Goal: Task Accomplishment & Management: Complete application form

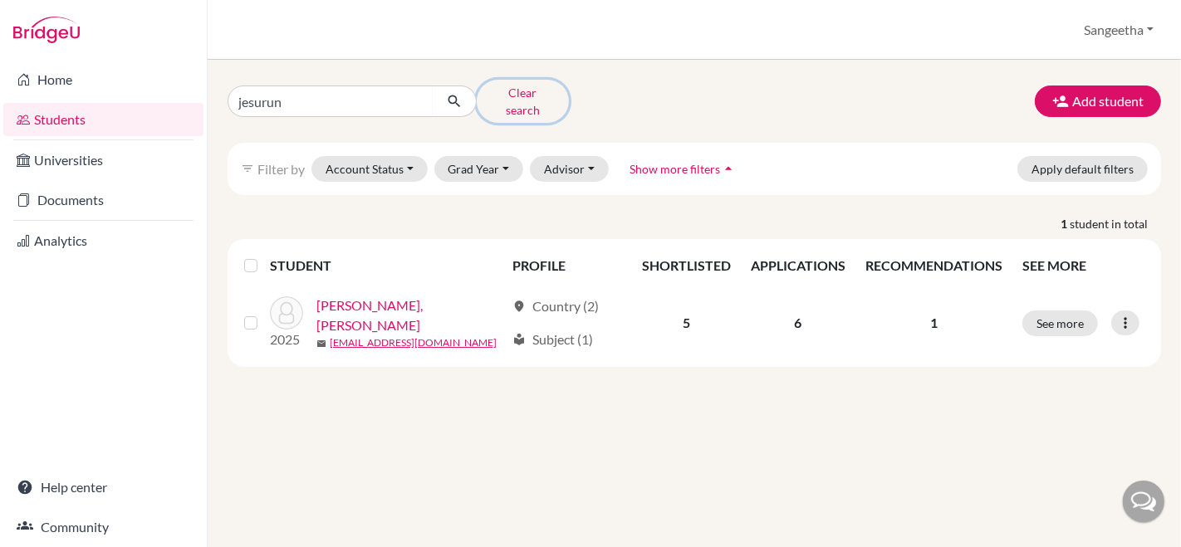
click at [501, 86] on button "Clear search" at bounding box center [523, 101] width 92 height 43
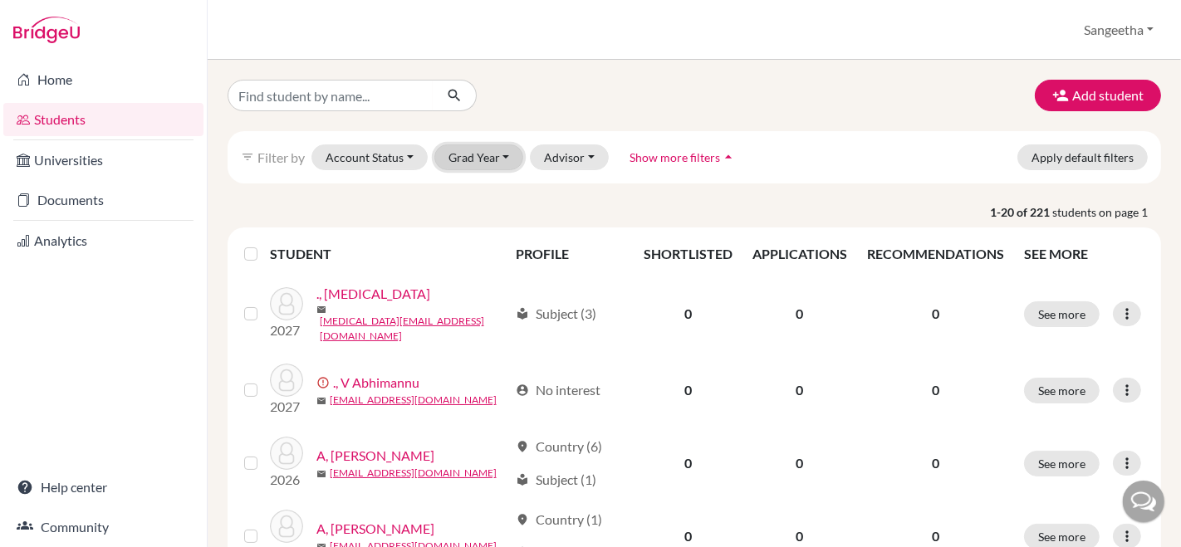
click at [492, 150] on button "Grad Year" at bounding box center [479, 157] width 90 height 26
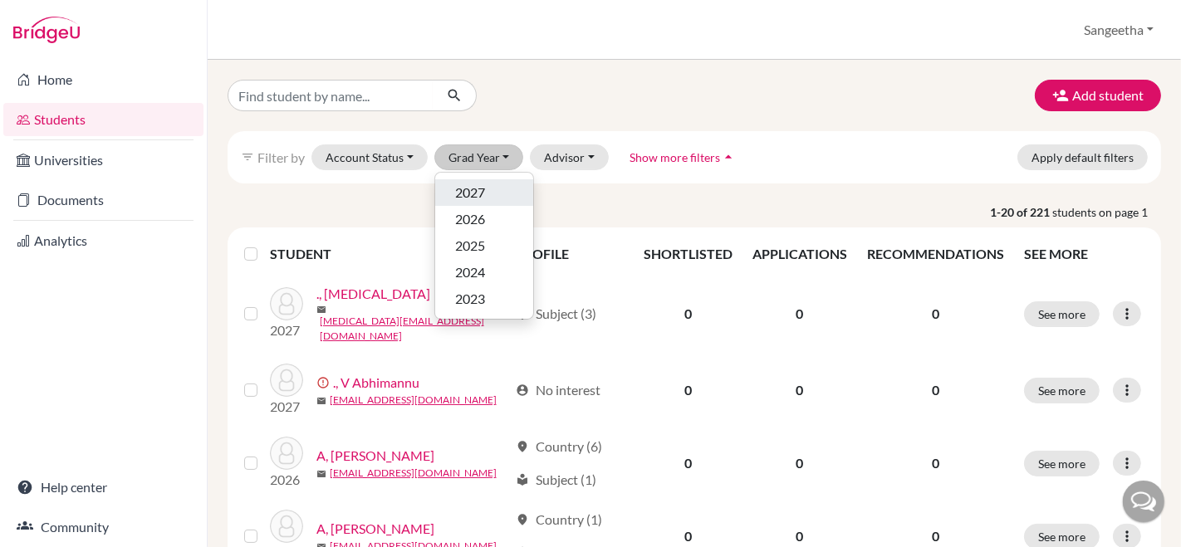
click at [476, 195] on span "2027" at bounding box center [470, 193] width 30 height 20
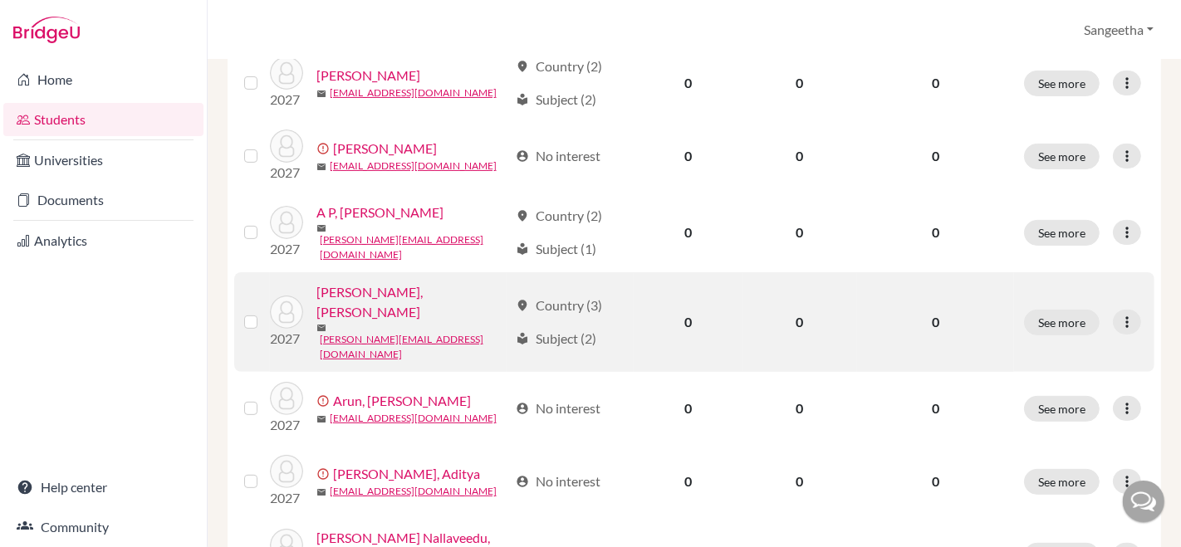
scroll to position [443, 0]
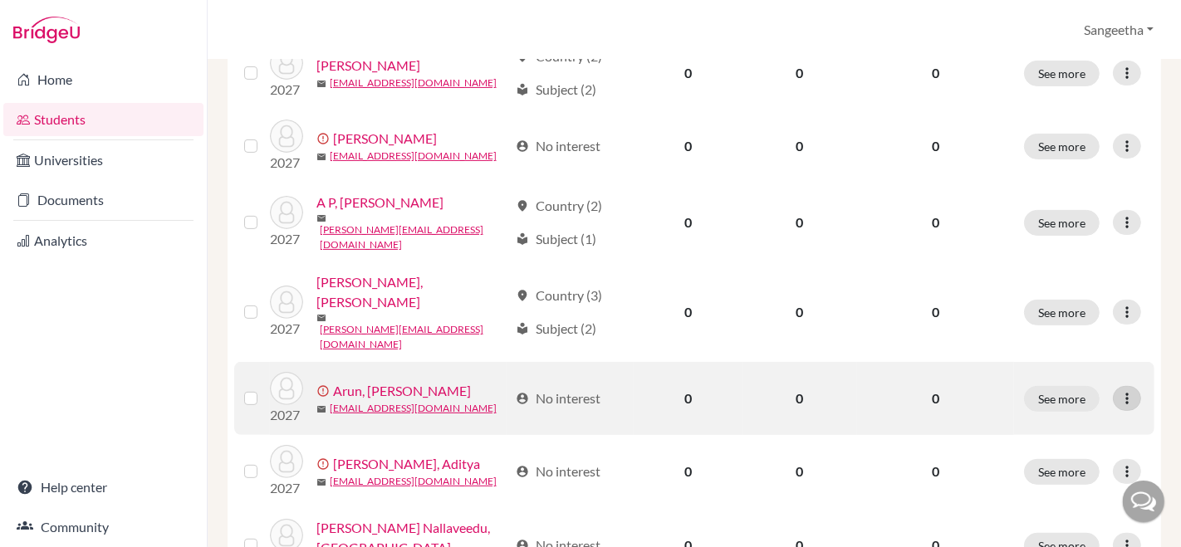
click at [1118, 390] on icon at bounding box center [1126, 398] width 17 height 17
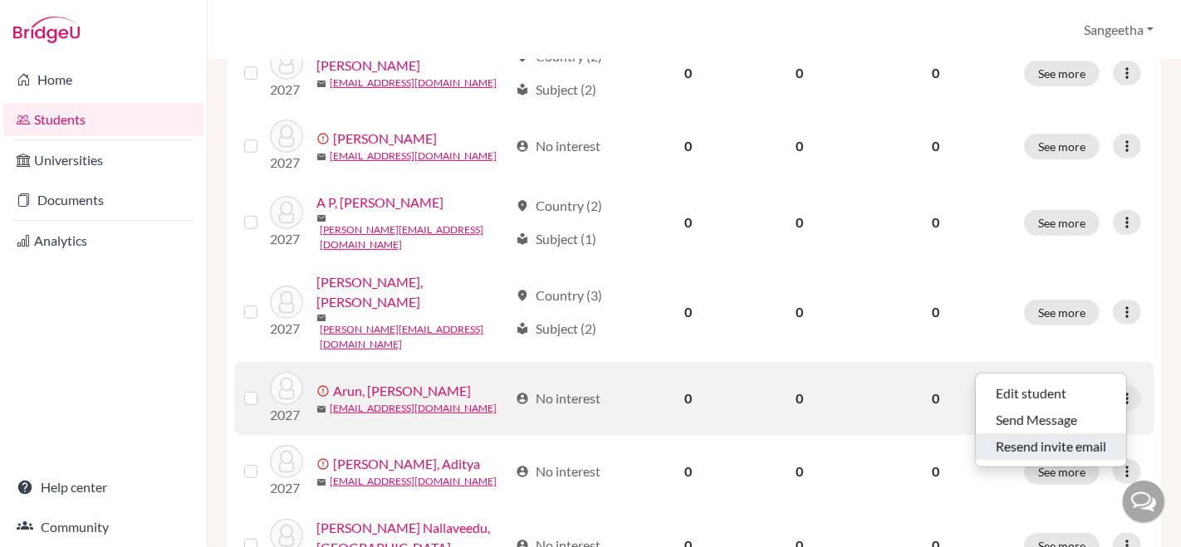
click at [1076, 438] on button "Resend invite email" at bounding box center [1050, 446] width 150 height 27
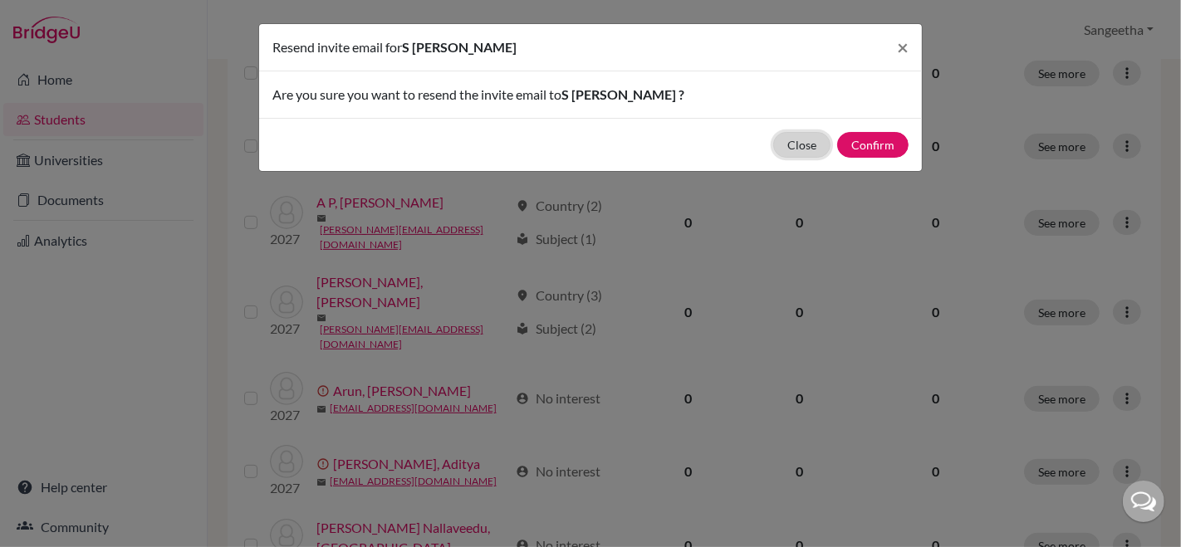
click at [820, 135] on button "Close" at bounding box center [801, 145] width 57 height 26
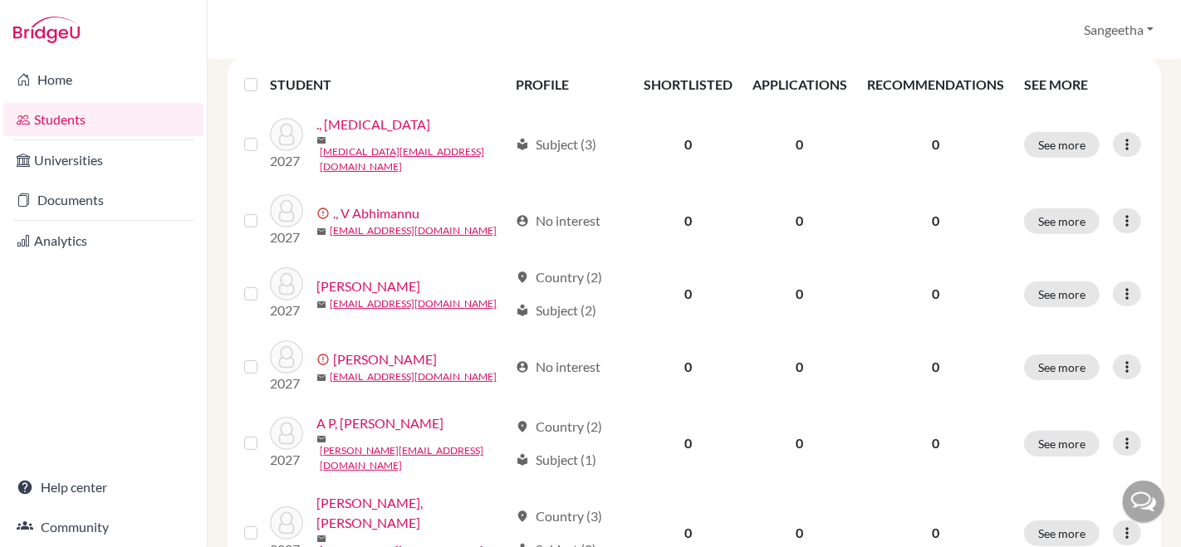
scroll to position [0, 0]
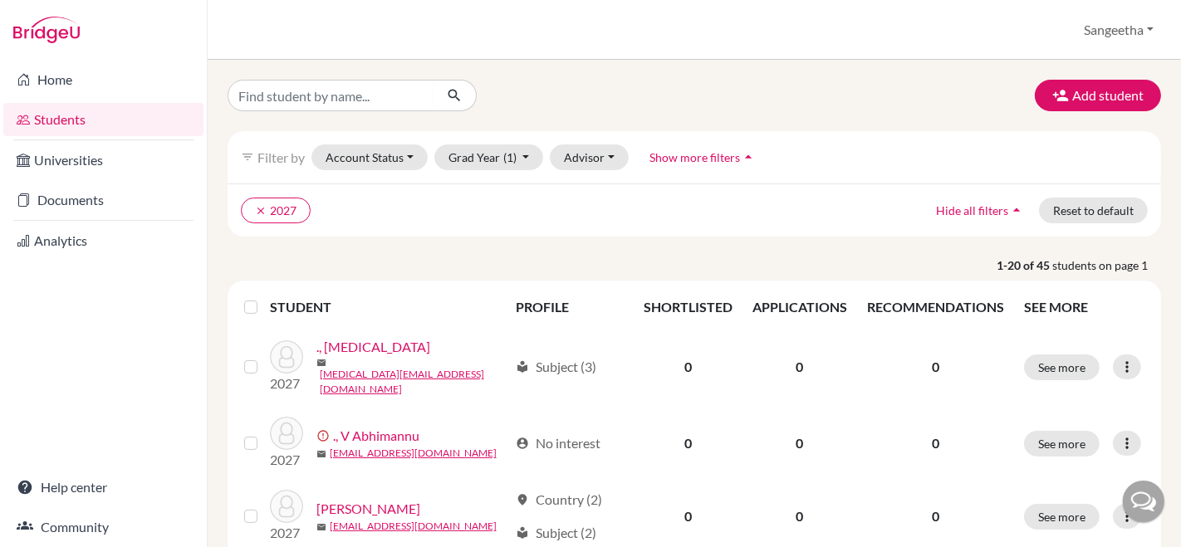
click at [264, 297] on label at bounding box center [264, 297] width 0 height 0
click at [0, 0] on input "checkbox" at bounding box center [0, 0] width 0 height 0
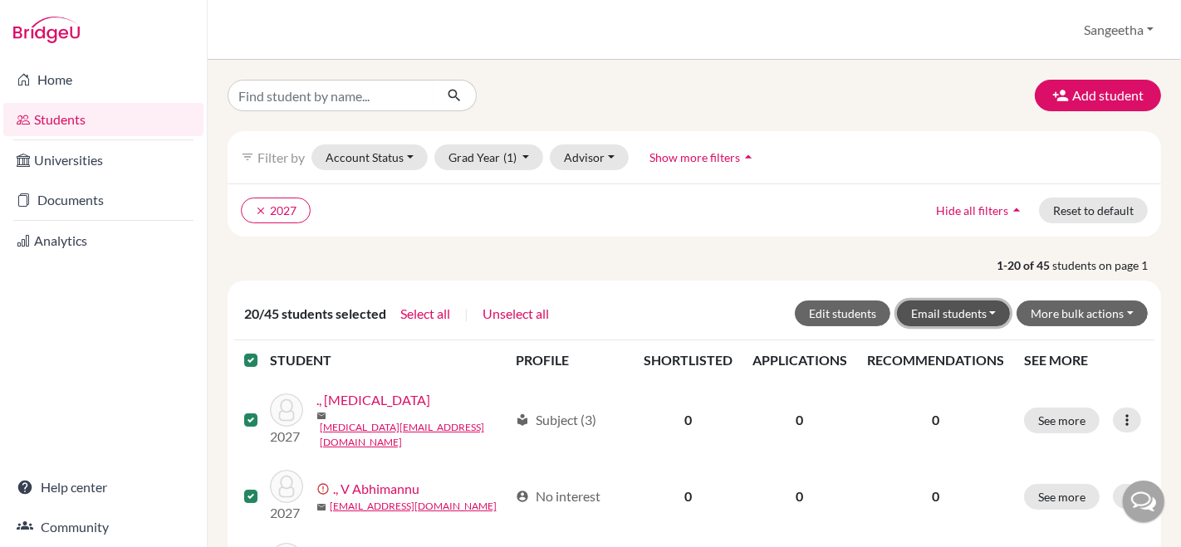
click at [986, 312] on button "Email students" at bounding box center [954, 314] width 114 height 26
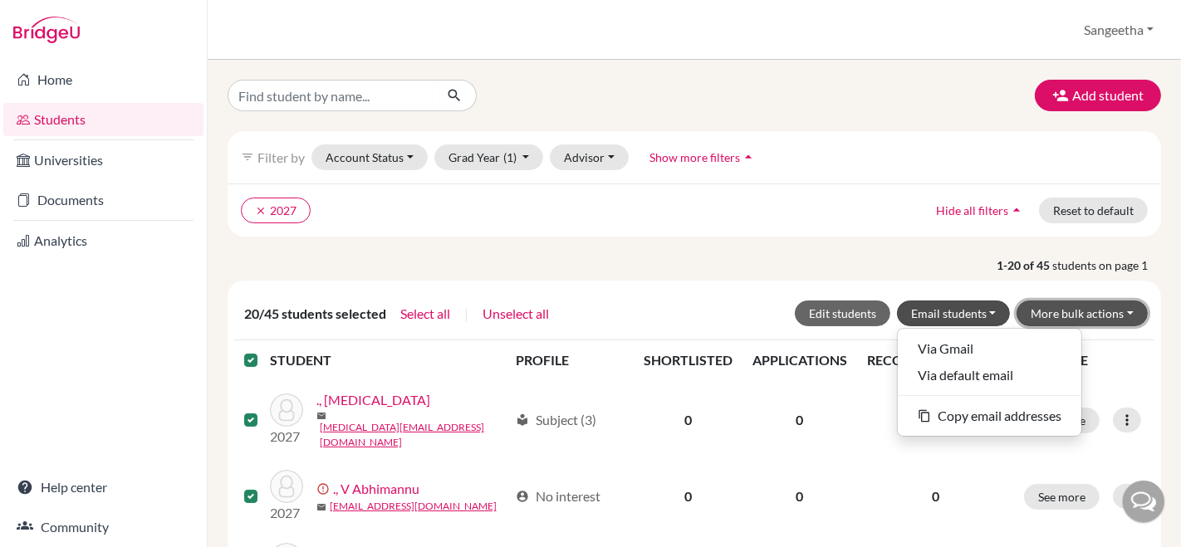
click at [1118, 303] on button "More bulk actions" at bounding box center [1081, 314] width 131 height 26
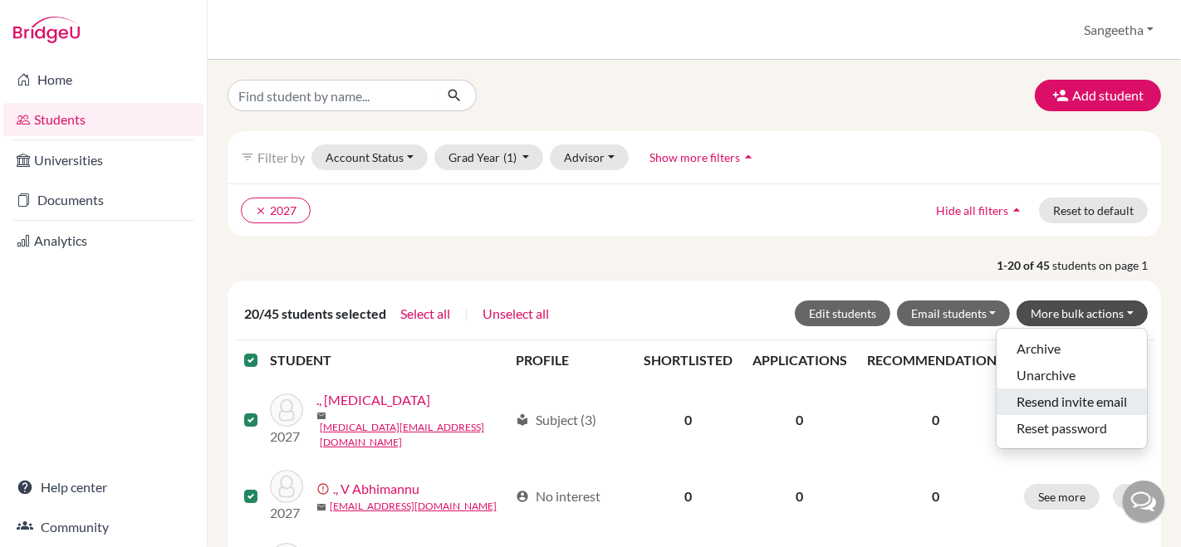
click at [1100, 400] on button "Resend invite email" at bounding box center [1071, 402] width 150 height 27
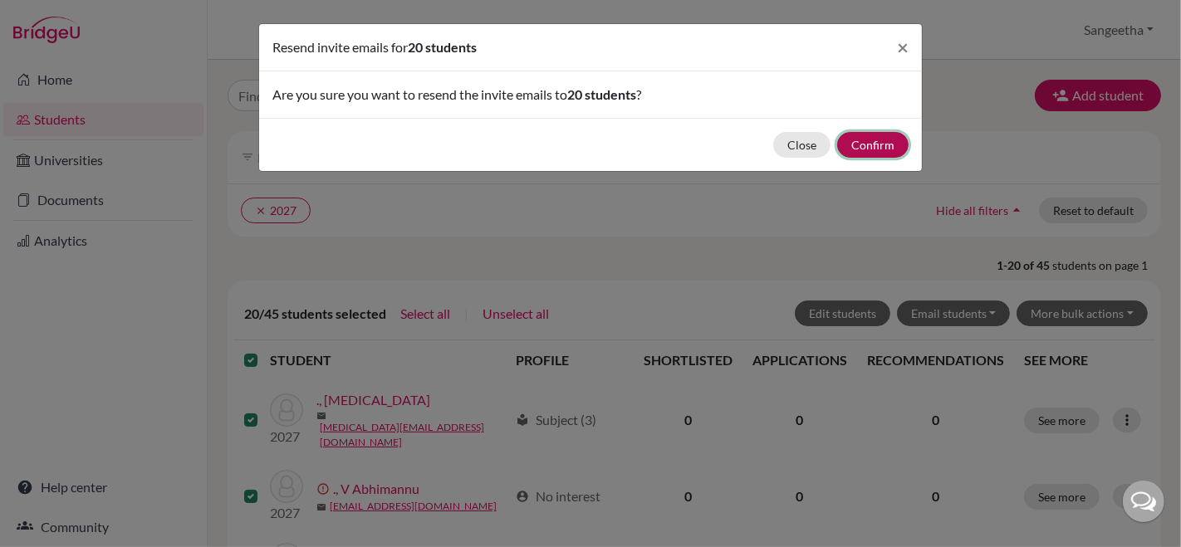
click at [873, 150] on button "Confirm" at bounding box center [872, 145] width 71 height 26
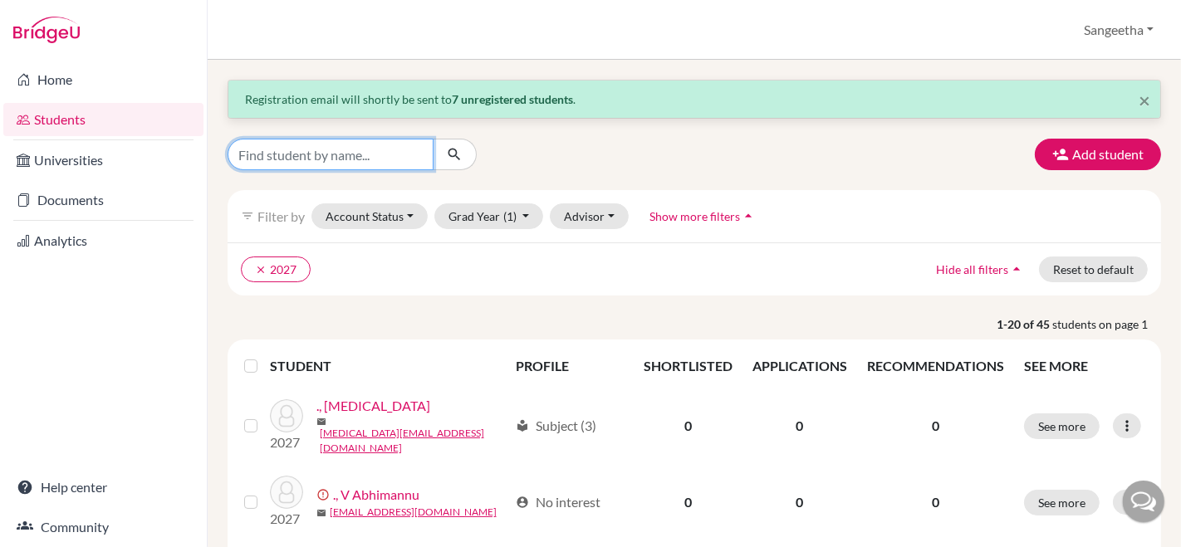
click at [283, 144] on input "Find student by name..." at bounding box center [330, 155] width 206 height 32
type input "christy"
click button "submit" at bounding box center [455, 155] width 44 height 32
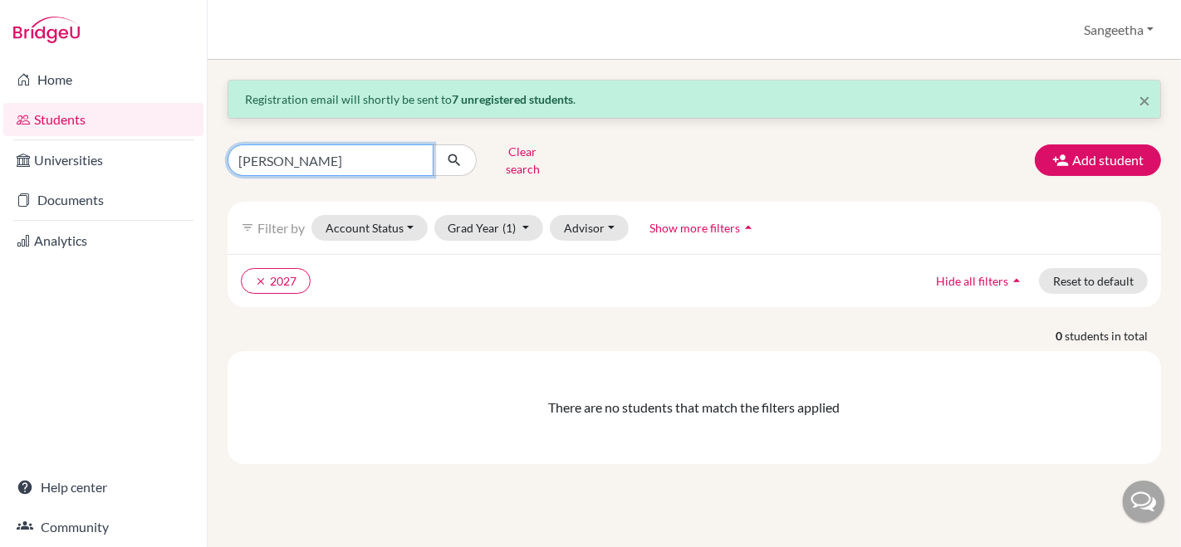
click at [308, 146] on input "christy" at bounding box center [330, 160] width 206 height 32
type input "c"
click at [497, 145] on button "Clear search" at bounding box center [523, 160] width 92 height 43
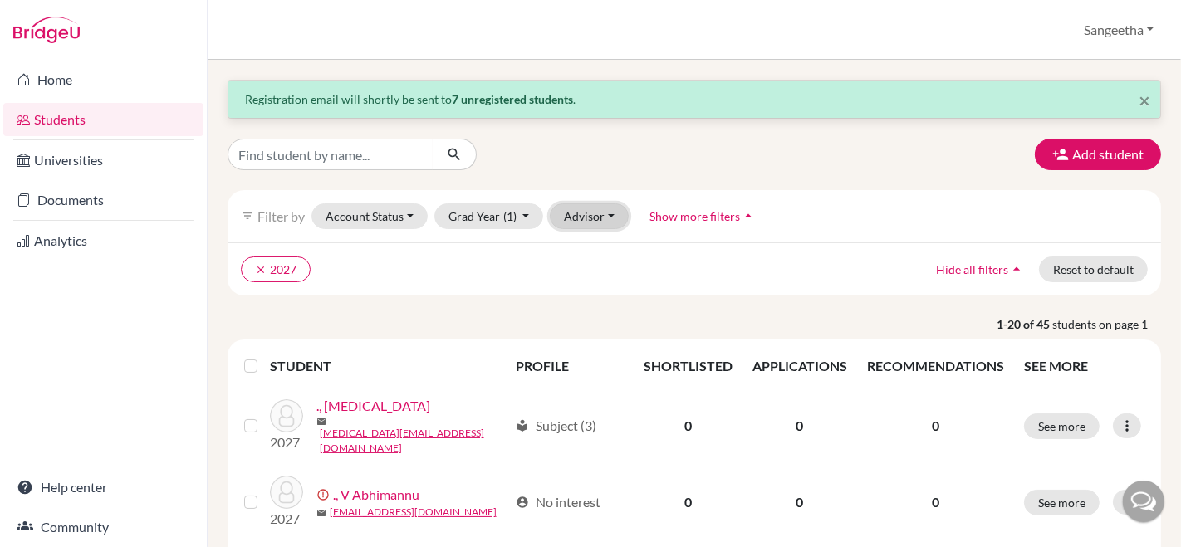
click at [609, 214] on button "Advisor" at bounding box center [589, 216] width 79 height 26
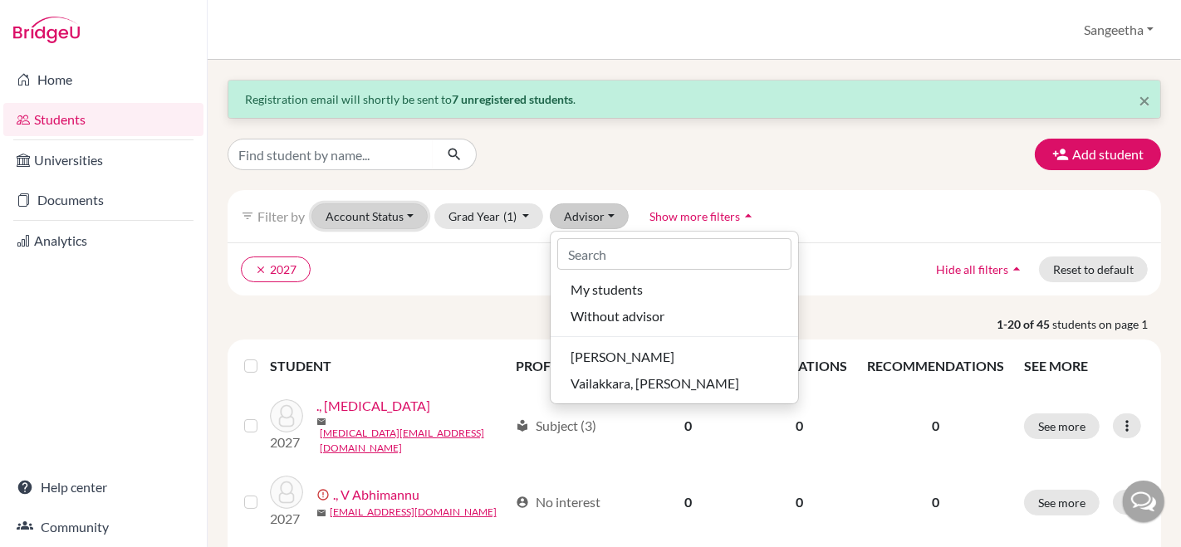
click at [404, 216] on button "Account Status" at bounding box center [369, 216] width 116 height 26
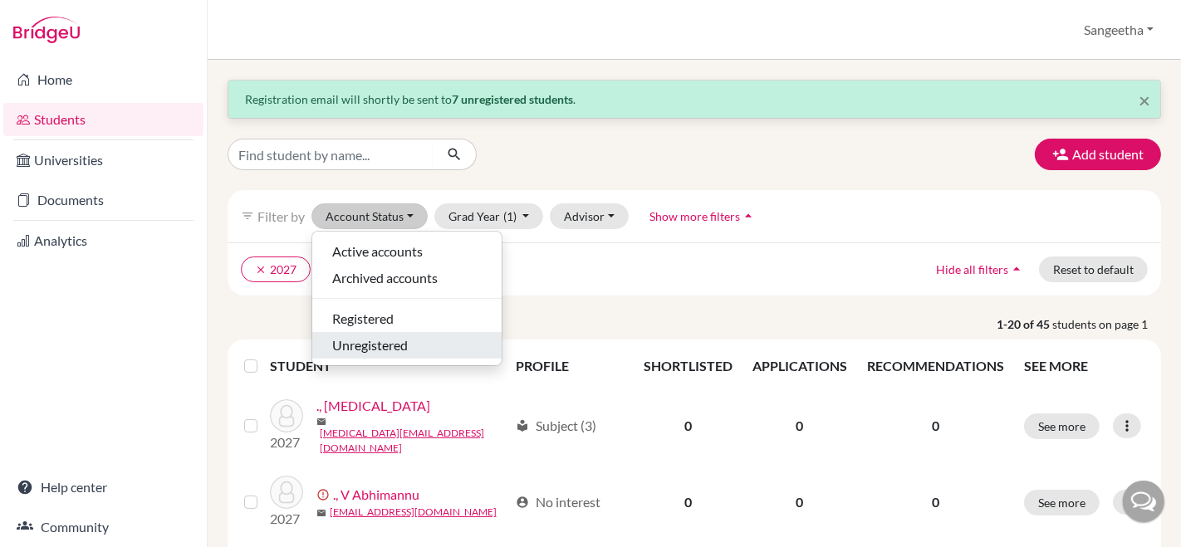
click at [360, 335] on span "Unregistered" at bounding box center [370, 345] width 76 height 20
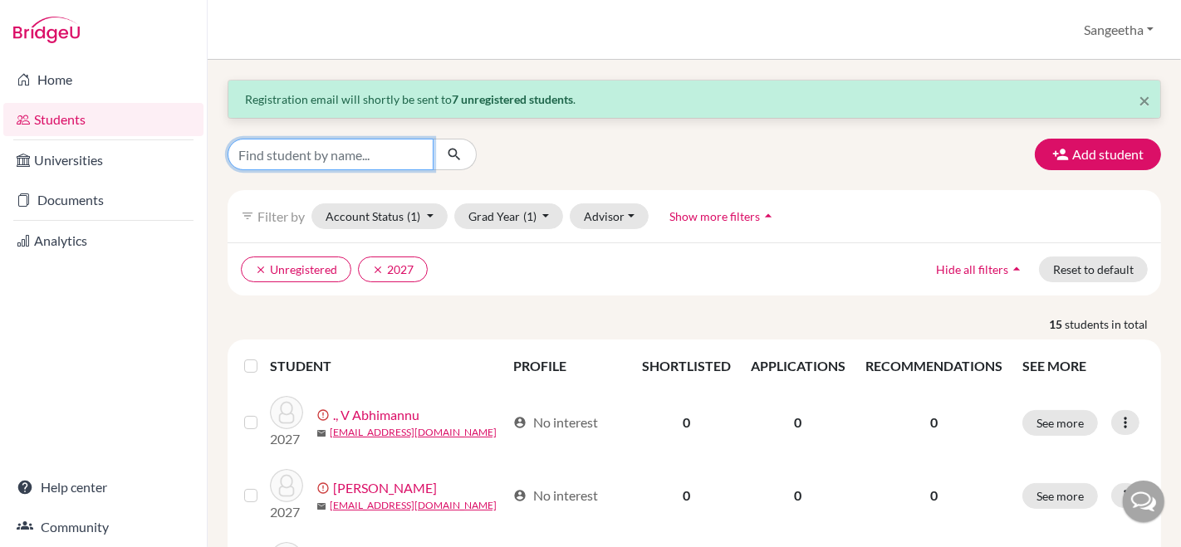
click at [412, 153] on input "Find student by name..." at bounding box center [330, 155] width 206 height 32
type input "christy"
click at [104, 120] on link "Students" at bounding box center [103, 119] width 200 height 33
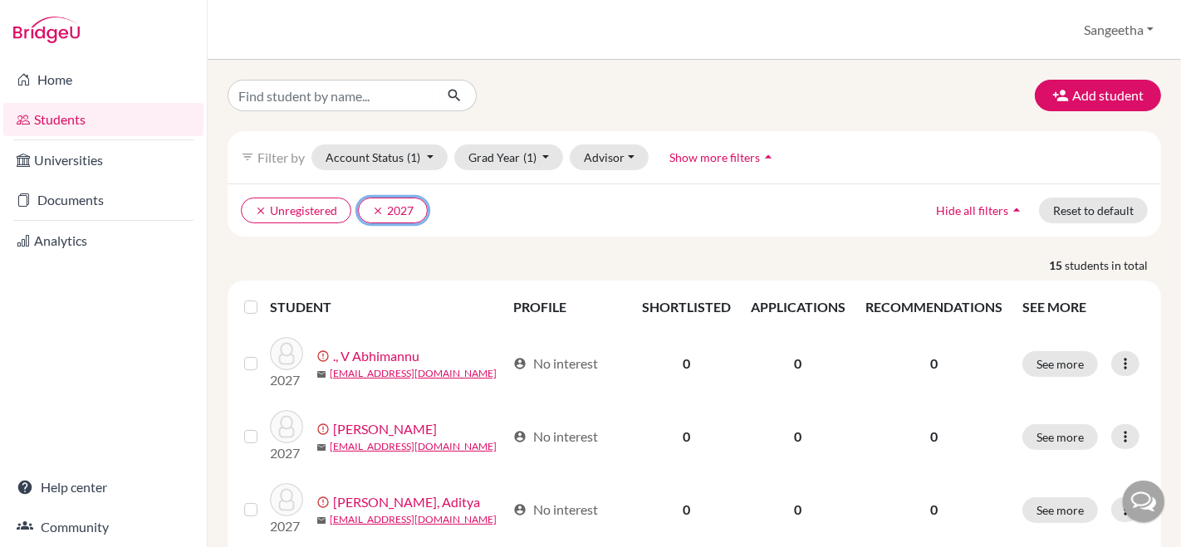
click at [379, 205] on icon "clear" at bounding box center [378, 211] width 12 height 12
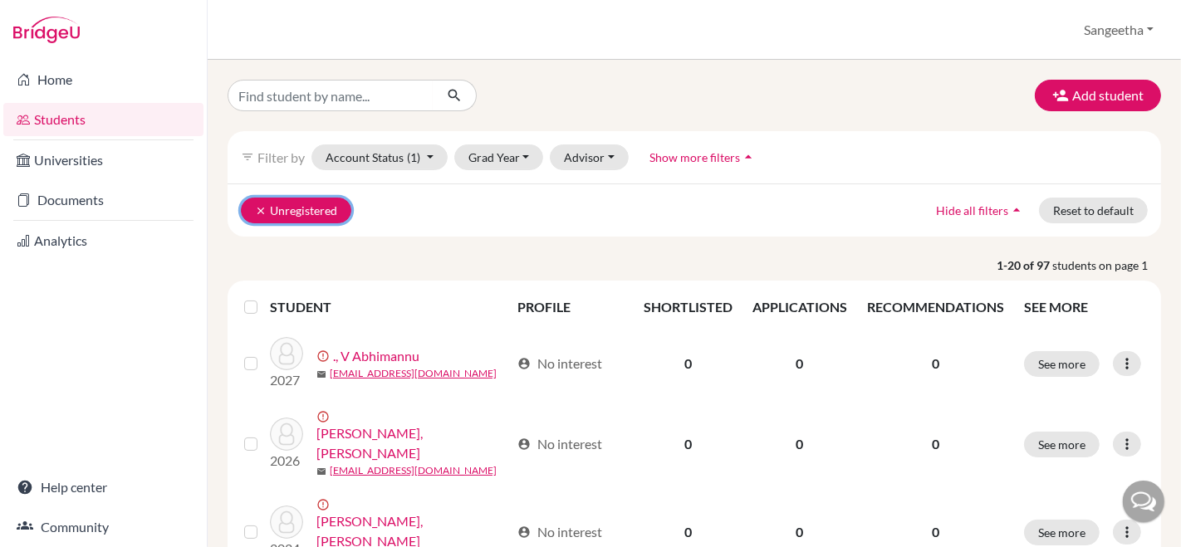
click at [260, 214] on icon "clear" at bounding box center [261, 211] width 12 height 12
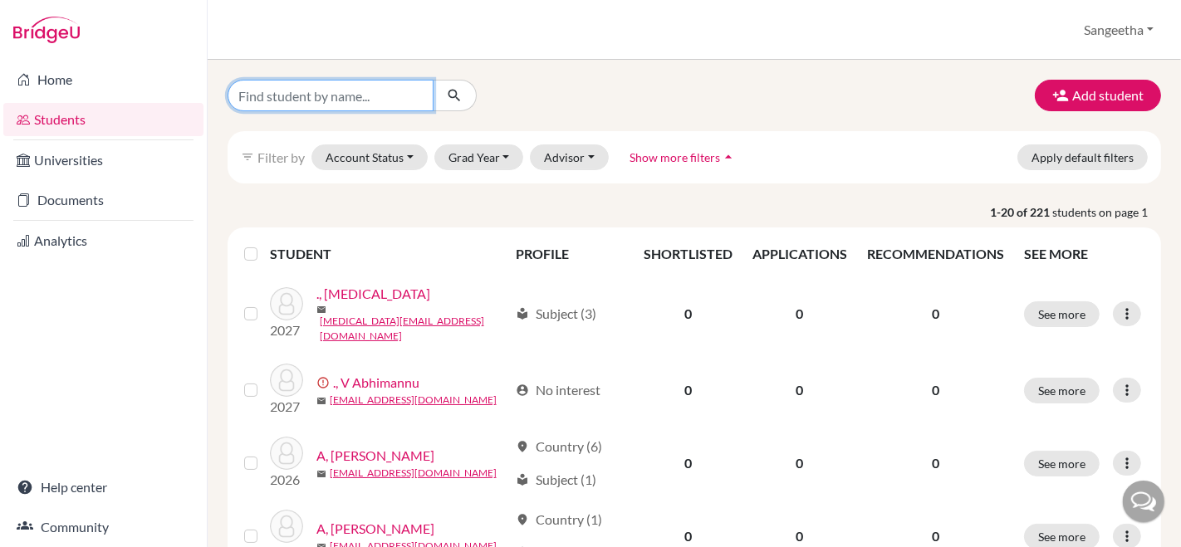
drag, startPoint x: 369, startPoint y: 103, endPoint x: 377, endPoint y: 99, distance: 8.5
click at [377, 99] on input "Find student by name..." at bounding box center [330, 96] width 206 height 32
type input "christy"
click button "submit" at bounding box center [455, 96] width 44 height 32
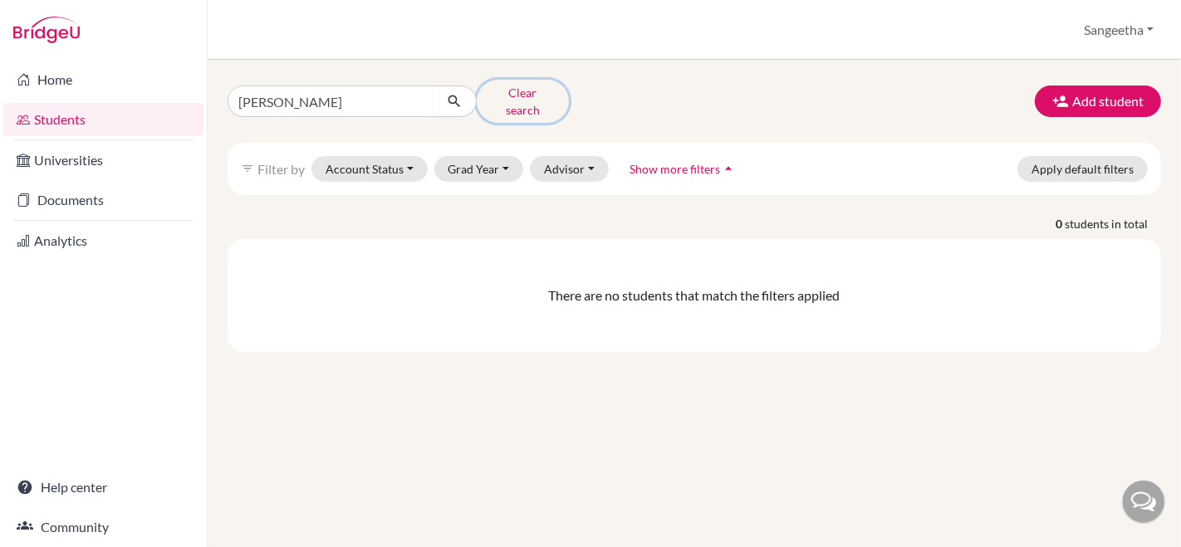
click at [526, 94] on button "Clear search" at bounding box center [523, 101] width 92 height 43
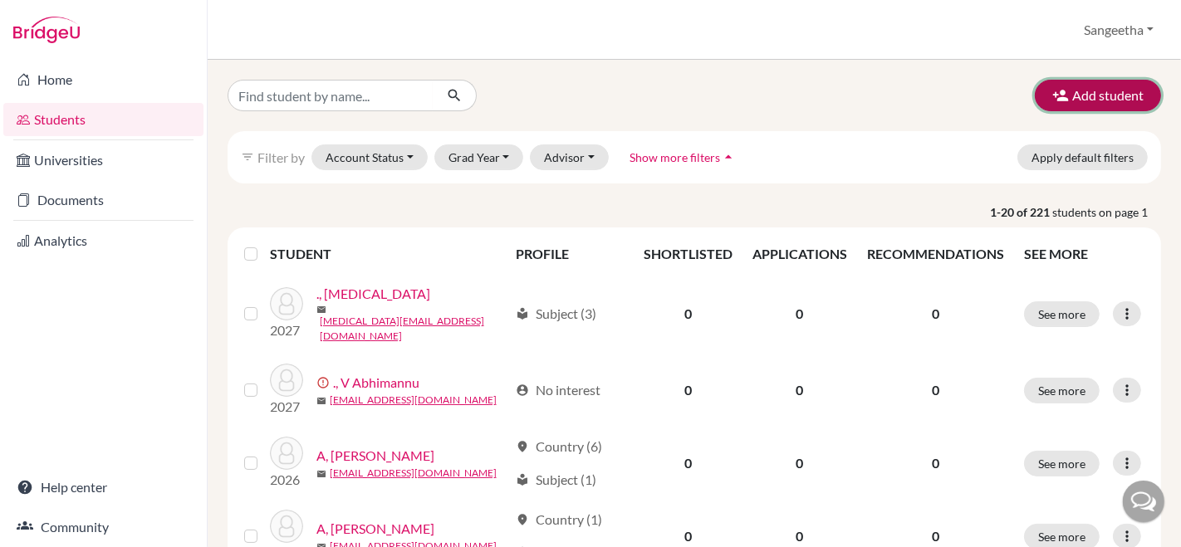
click at [1112, 102] on button "Add student" at bounding box center [1097, 96] width 126 height 32
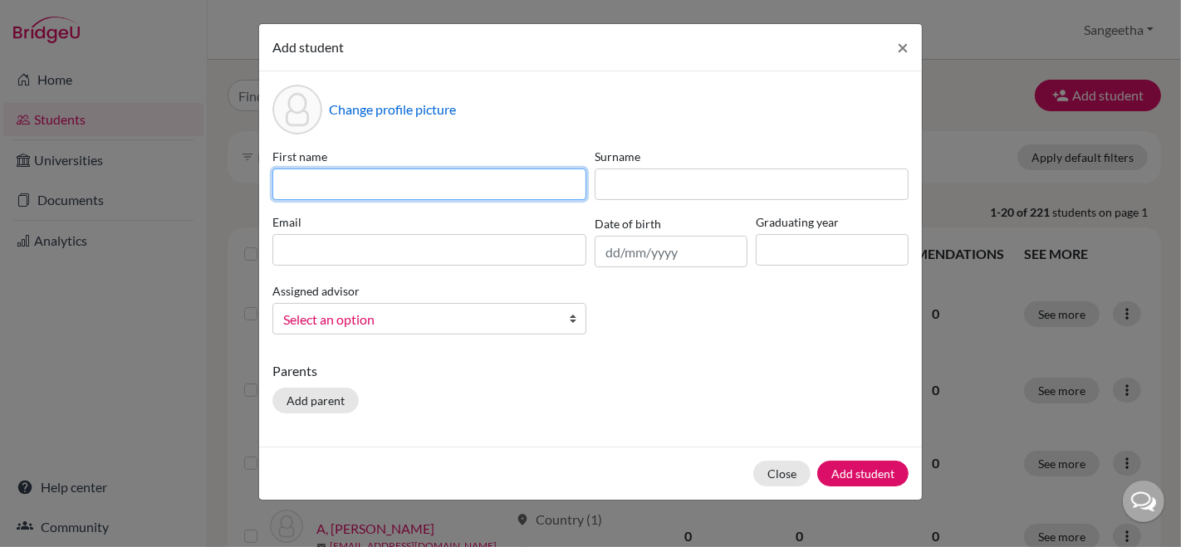
drag, startPoint x: 456, startPoint y: 183, endPoint x: 466, endPoint y: 179, distance: 10.8
click at [466, 179] on input at bounding box center [429, 185] width 314 height 32
type input "Christy"
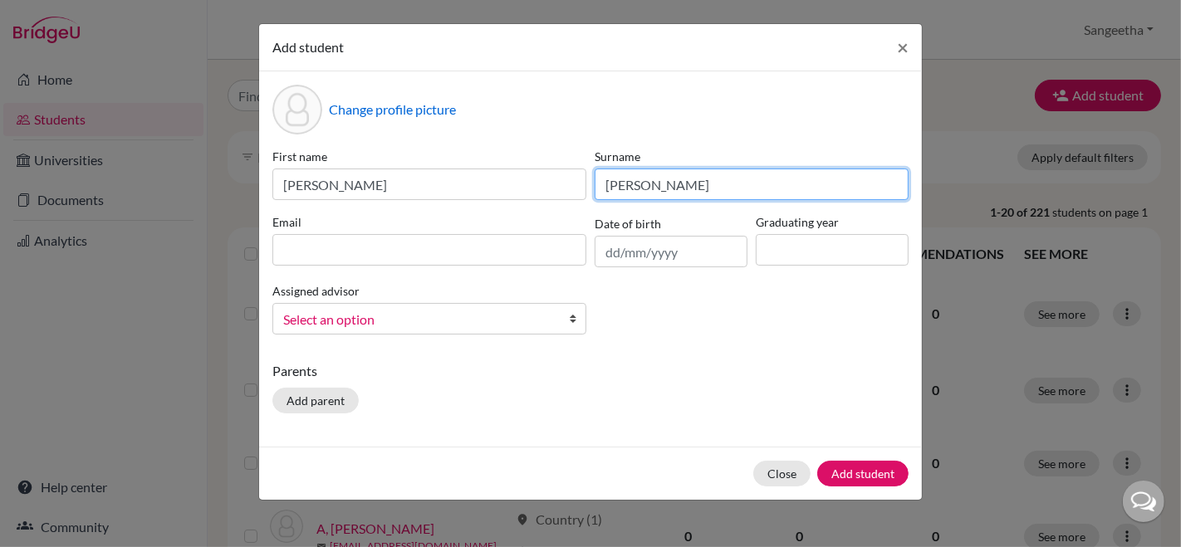
type input "Abraham"
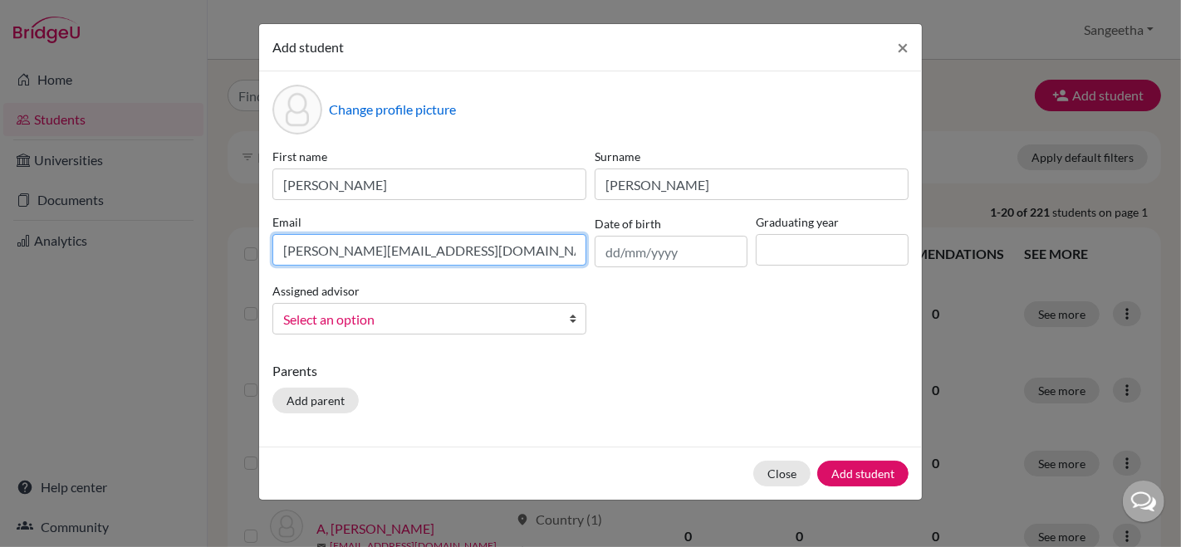
type input "[PERSON_NAME][EMAIL_ADDRESS][DOMAIN_NAME]"
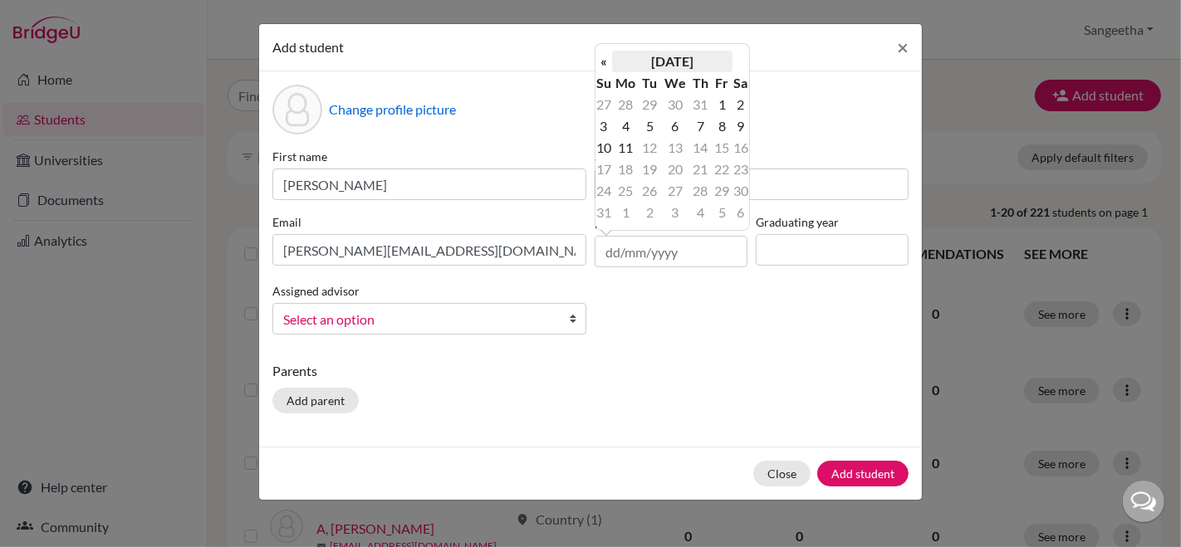
click at [637, 61] on th "August 2025" at bounding box center [672, 62] width 120 height 22
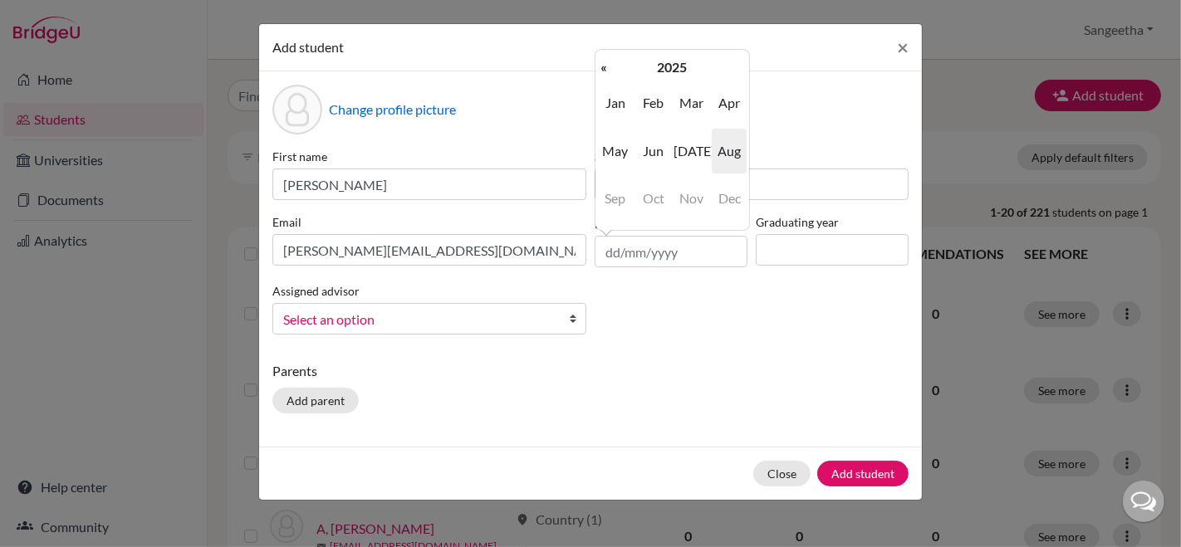
click at [684, 54] on div "« August 2025 » Su Mo Tu We Th Fr Sa 27 28 29 30 31 1 2 3 4 5 6 7 8 9 10 11 12 …" at bounding box center [671, 140] width 155 height 182
click at [676, 64] on th "2025" at bounding box center [672, 67] width 120 height 22
click at [602, 72] on th "«" at bounding box center [603, 67] width 17 height 22
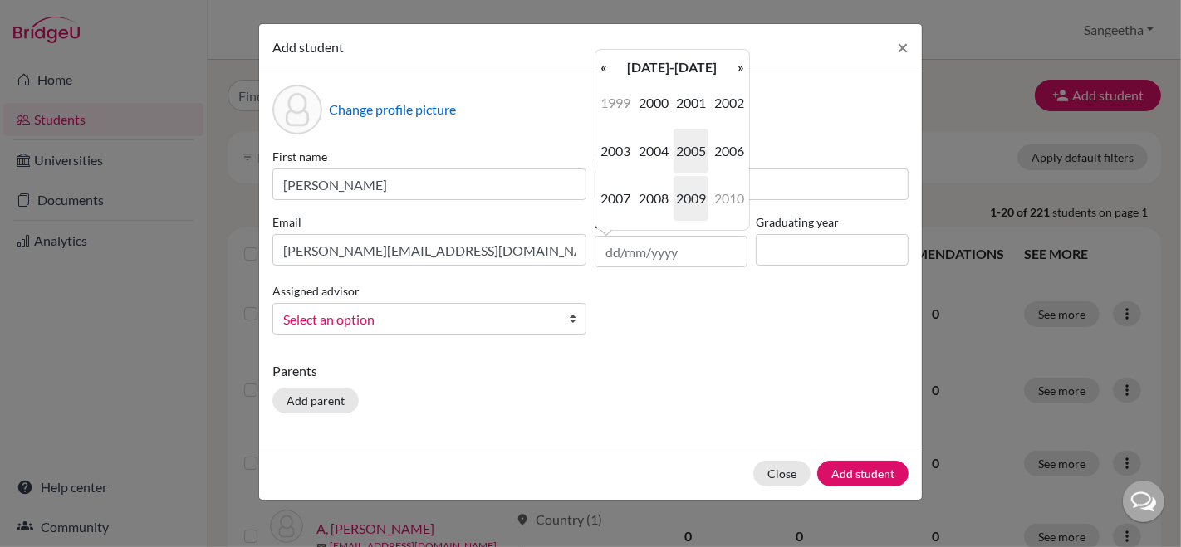
click at [692, 195] on span "2009" at bounding box center [690, 198] width 35 height 45
click at [731, 100] on span "Apr" at bounding box center [728, 103] width 35 height 45
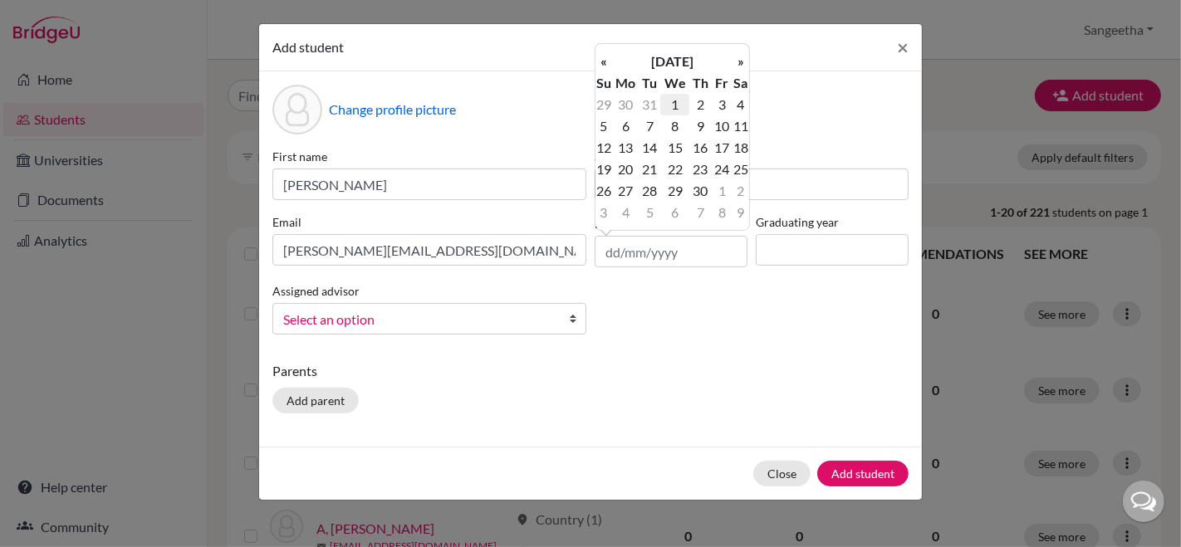
click at [682, 105] on td "1" at bounding box center [674, 105] width 29 height 22
type input "01/04/2009"
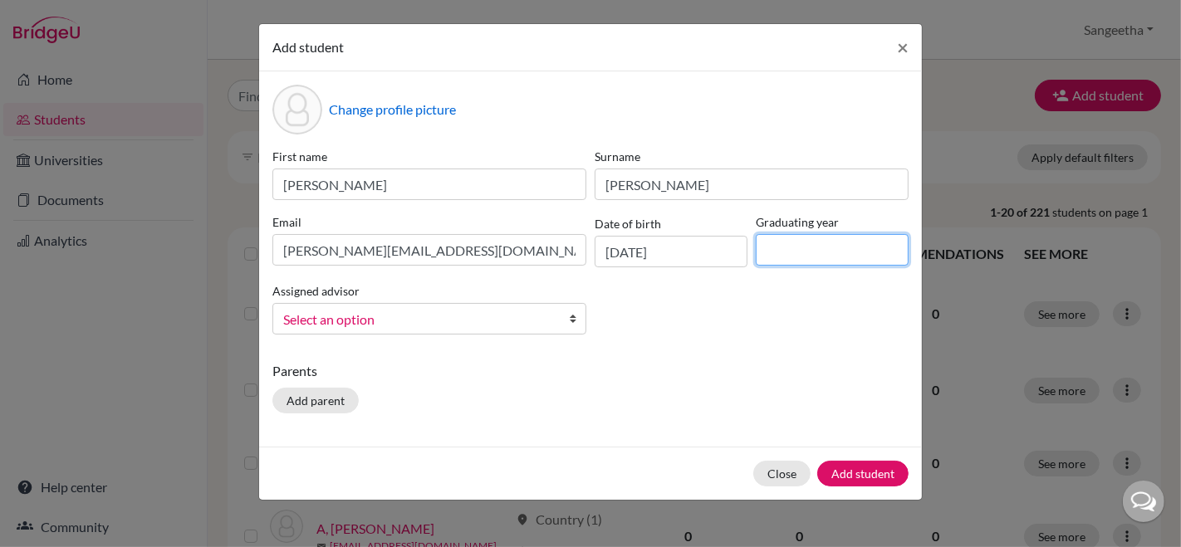
click at [792, 249] on input at bounding box center [831, 250] width 153 height 32
type input "2027"
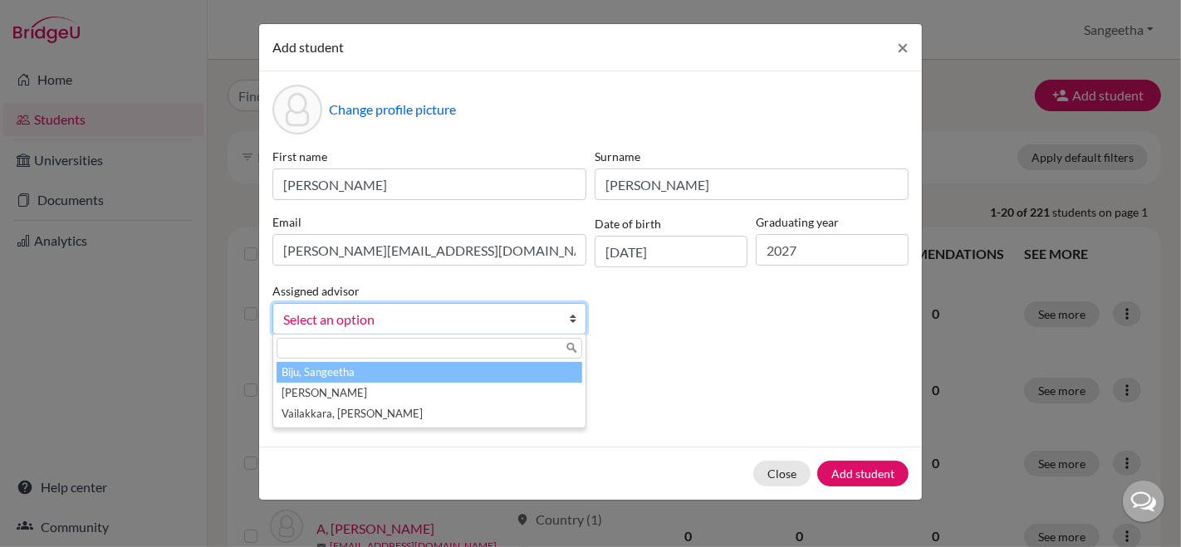
click at [492, 322] on span "Select an option" at bounding box center [418, 320] width 271 height 22
click at [431, 376] on li "Biju, Sangeetha" at bounding box center [429, 372] width 306 height 21
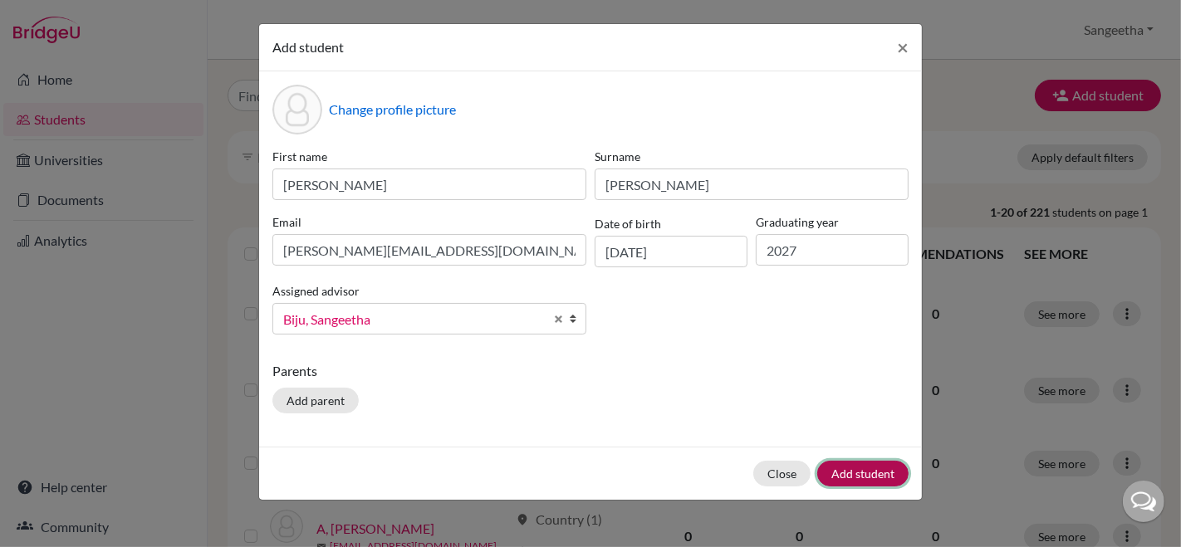
click at [852, 463] on button "Add student" at bounding box center [862, 474] width 91 height 26
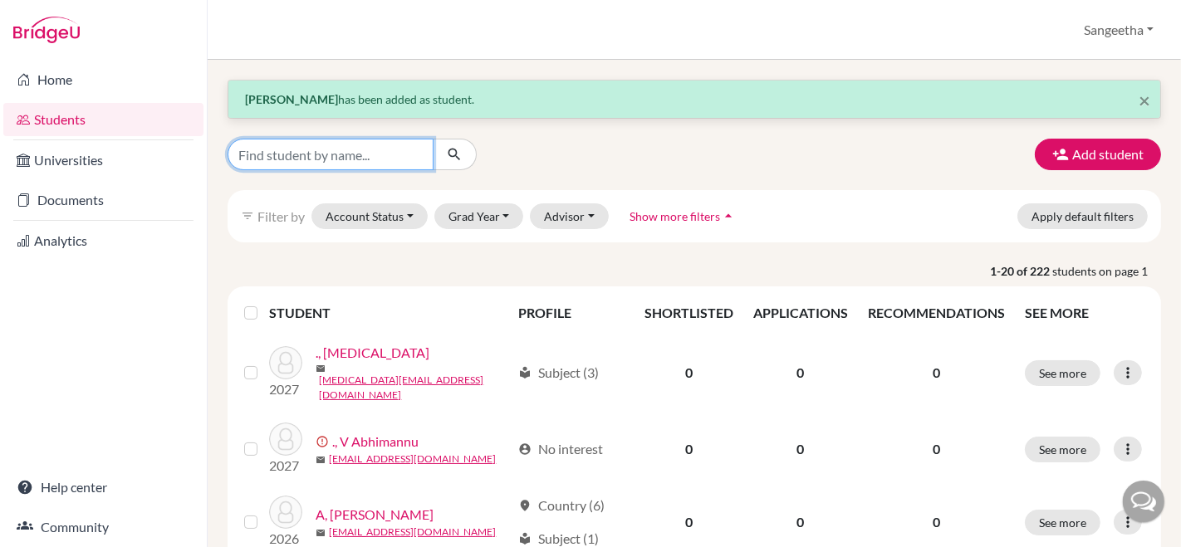
click at [364, 163] on input "Find student by name..." at bounding box center [330, 155] width 206 height 32
type input "jemi"
click button "submit" at bounding box center [455, 155] width 44 height 32
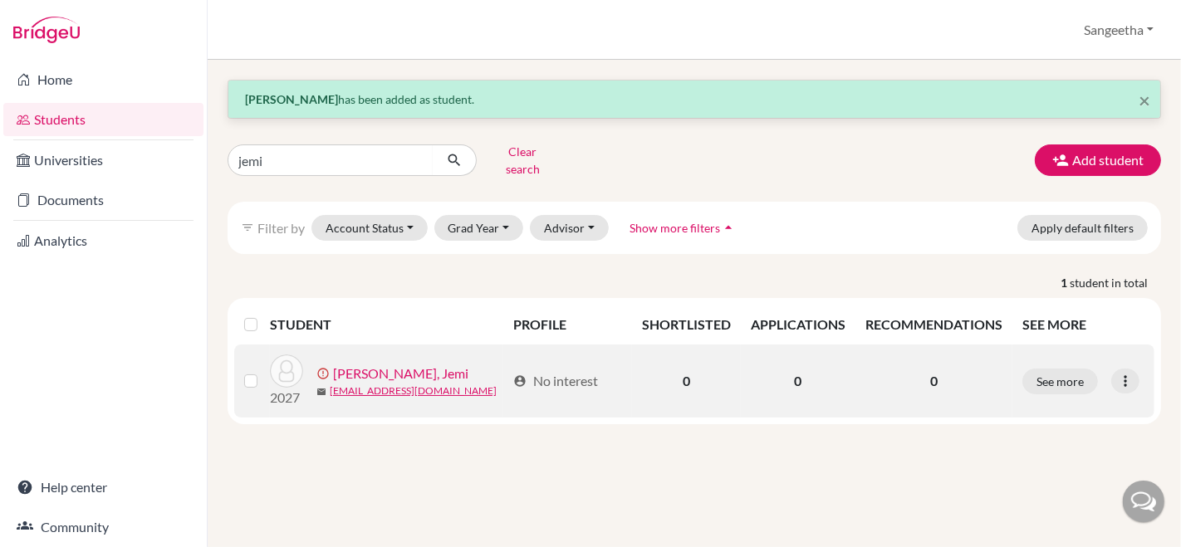
click at [242, 371] on td at bounding box center [252, 381] width 36 height 73
click at [264, 371] on label at bounding box center [264, 371] width 0 height 0
click at [0, 0] on input "checkbox" at bounding box center [0, 0] width 0 height 0
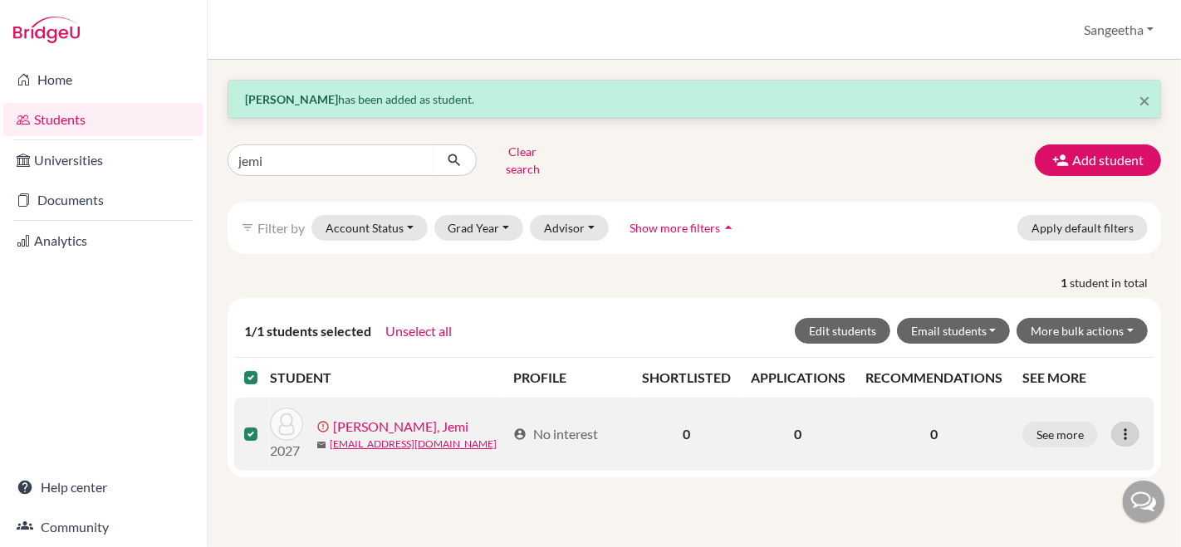
click at [1127, 426] on icon at bounding box center [1125, 434] width 17 height 17
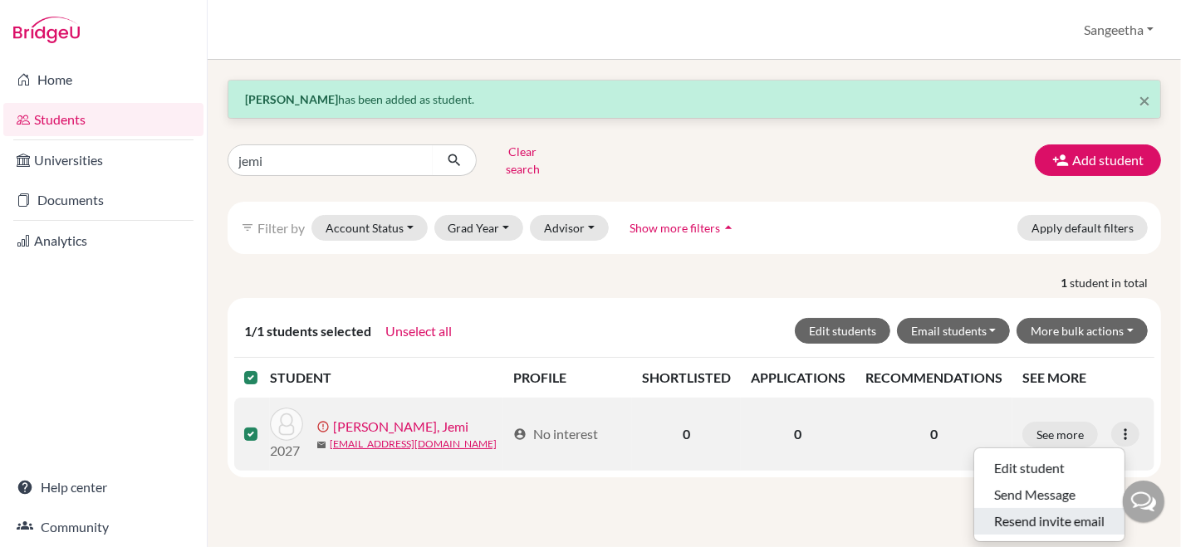
click at [1031, 511] on button "Resend invite email" at bounding box center [1049, 521] width 150 height 27
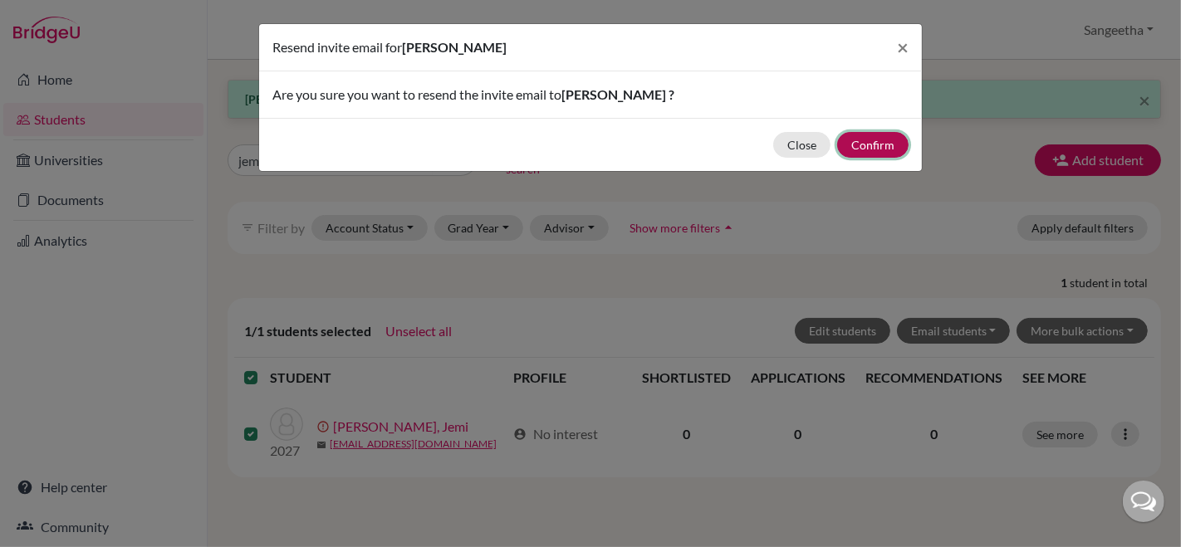
click at [864, 142] on button "Confirm" at bounding box center [872, 145] width 71 height 26
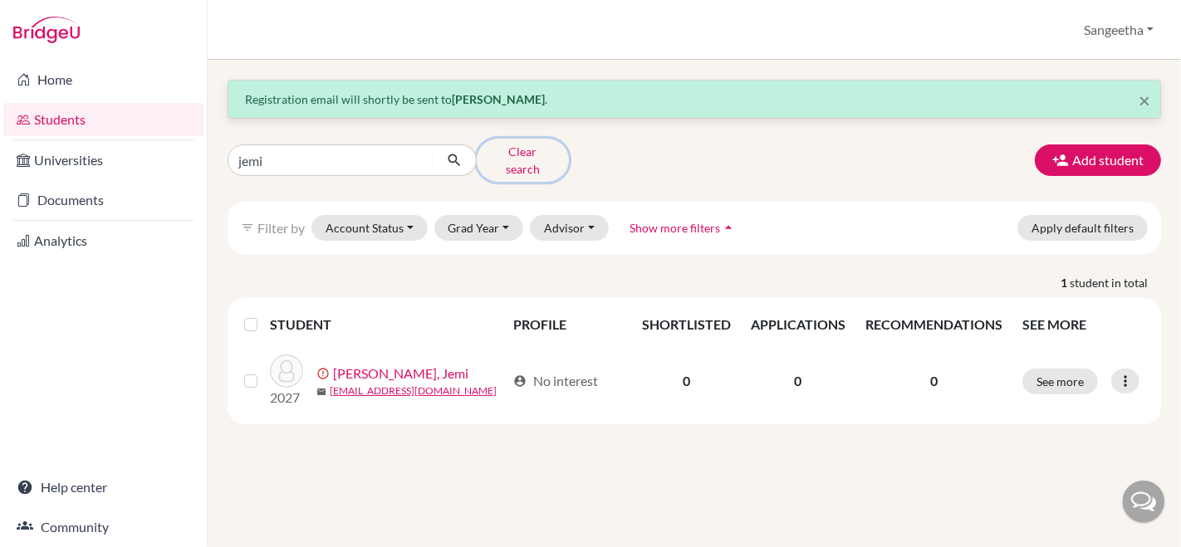
click at [531, 149] on button "Clear search" at bounding box center [523, 160] width 92 height 43
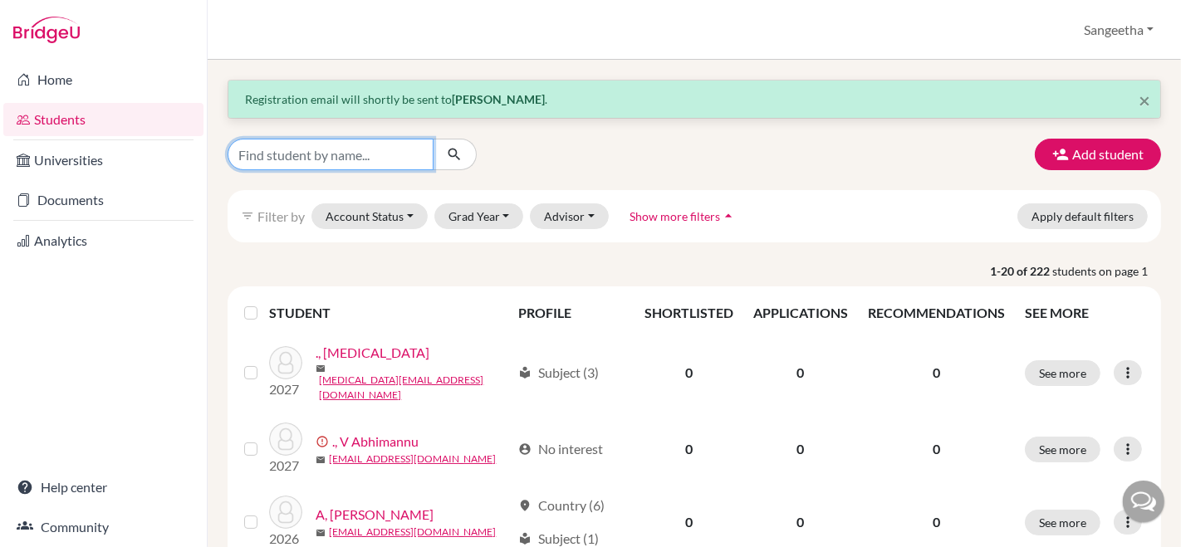
click at [339, 150] on input "Find student by name..." at bounding box center [330, 155] width 206 height 32
type input "johaan"
click button "submit" at bounding box center [455, 155] width 44 height 32
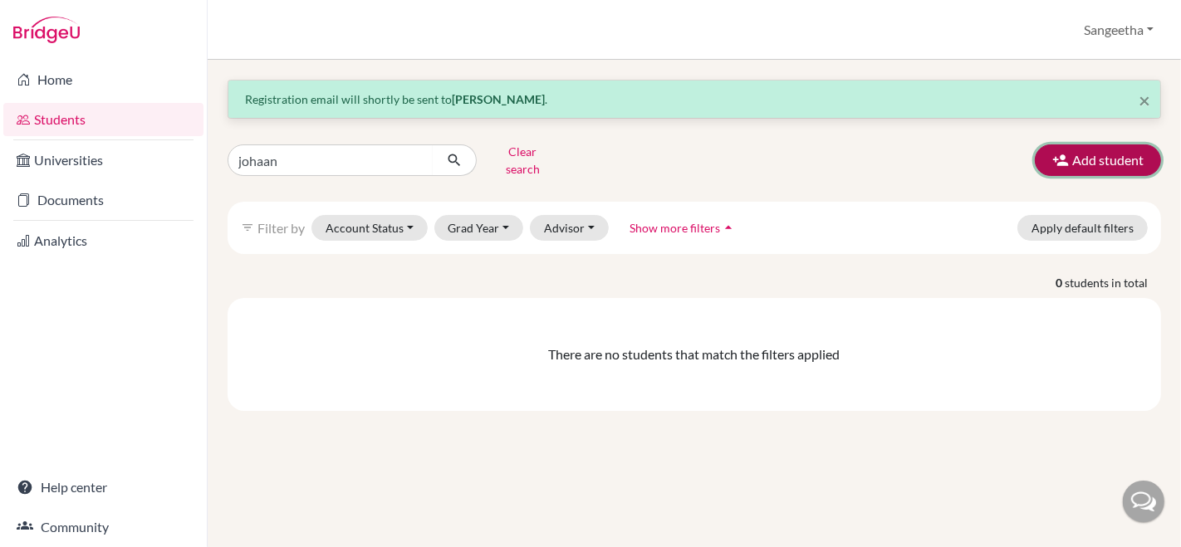
click at [1112, 155] on button "Add student" at bounding box center [1097, 160] width 126 height 32
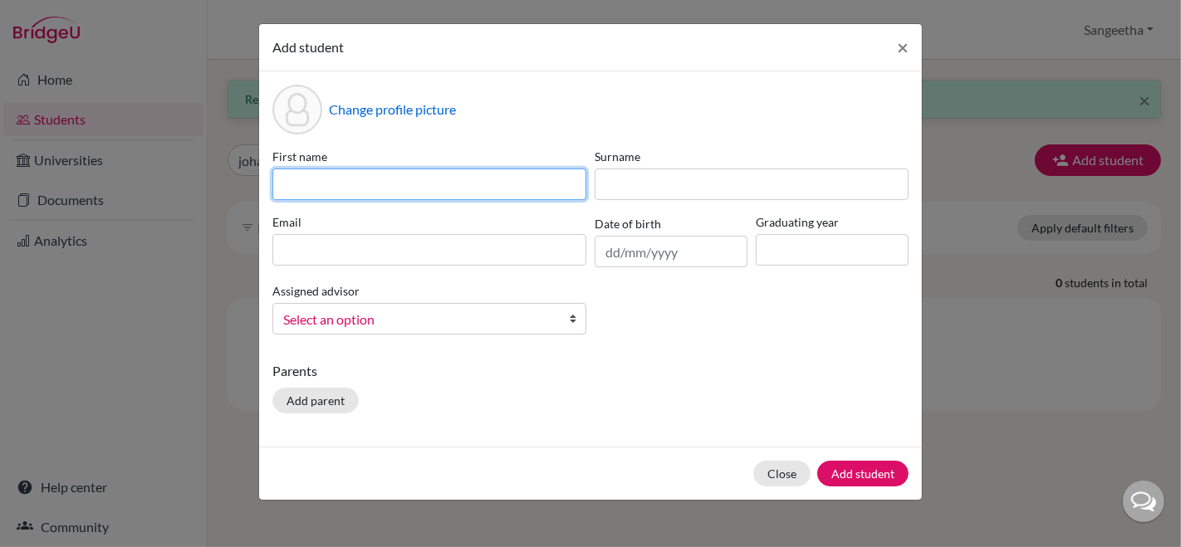
click at [527, 175] on input at bounding box center [429, 185] width 314 height 32
type input "Johaan"
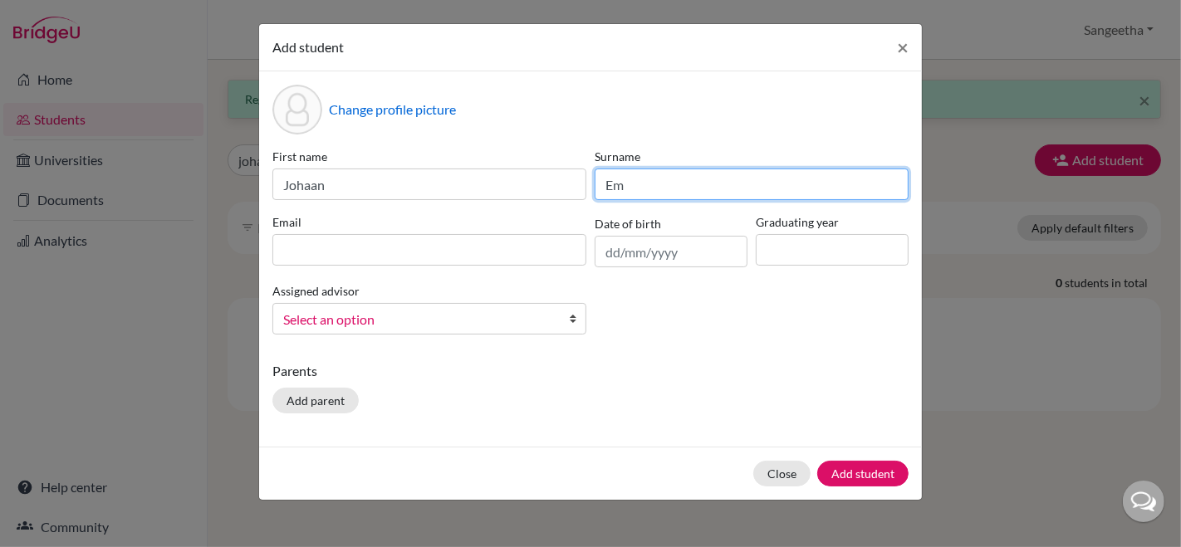
type input "E"
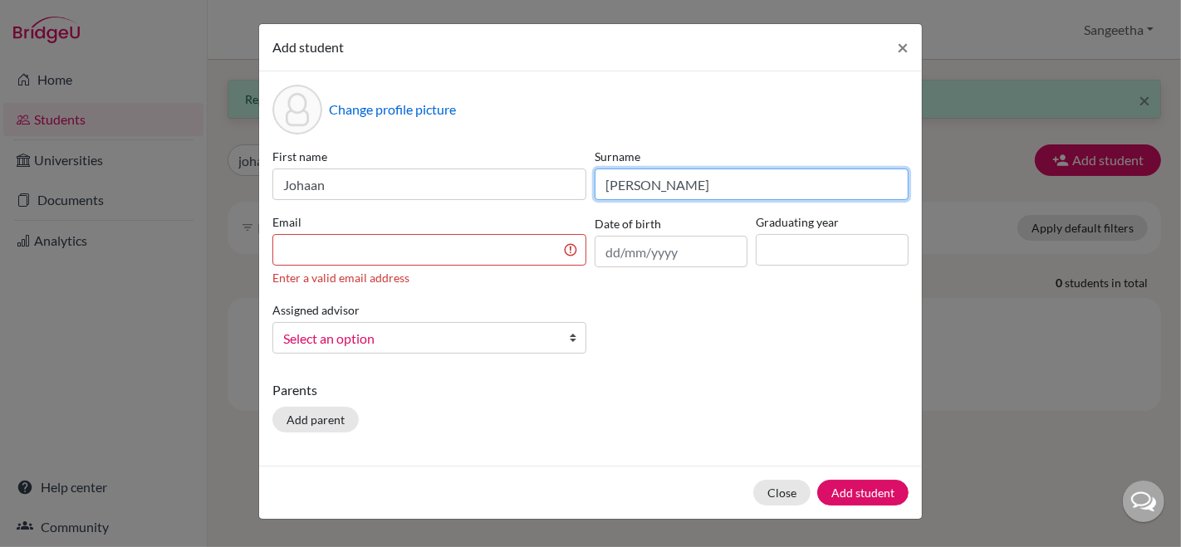
type input "Immanuel"
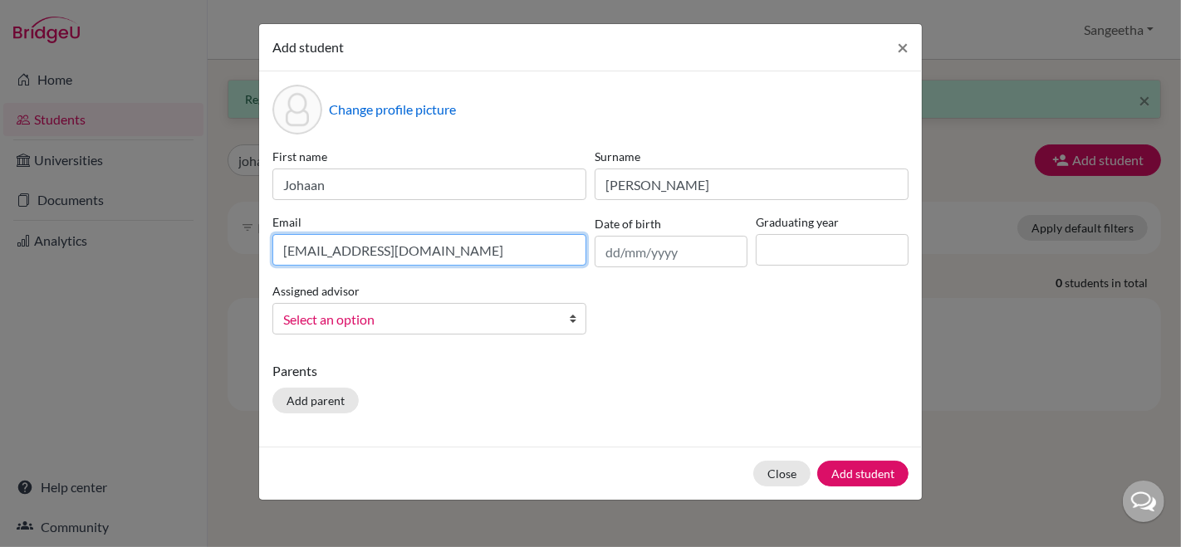
type input "[EMAIL_ADDRESS][DOMAIN_NAME]"
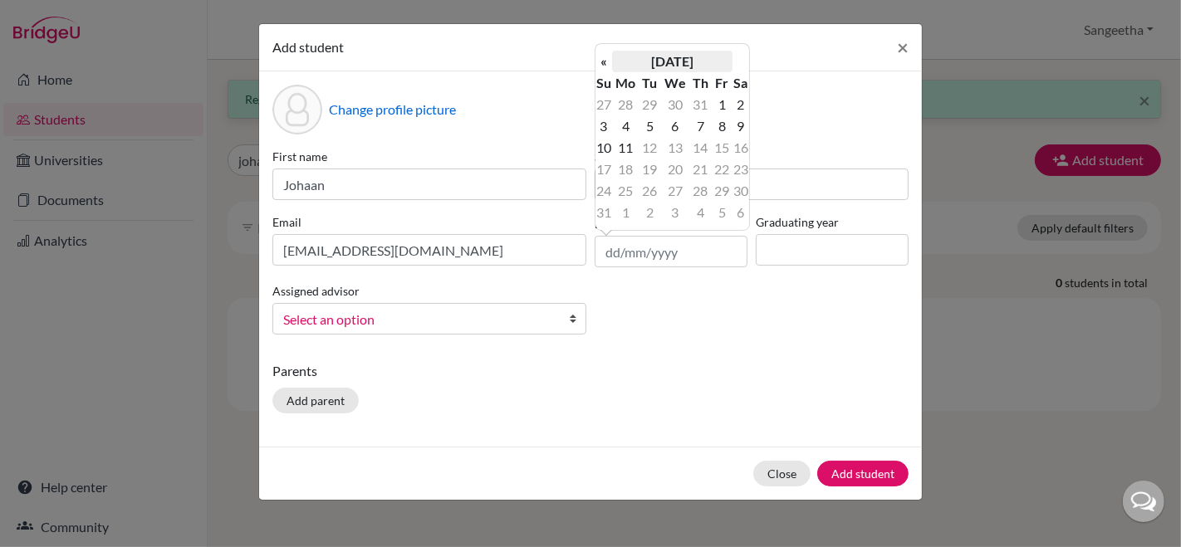
click at [705, 57] on th "August 2025" at bounding box center [672, 62] width 120 height 22
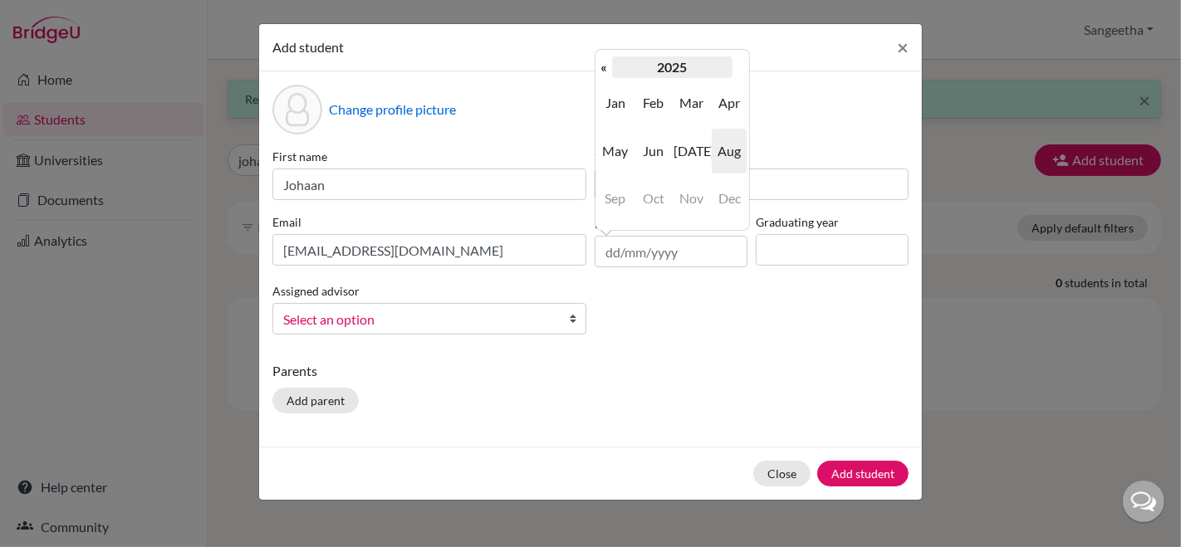
click at [676, 59] on th "2025" at bounding box center [672, 67] width 120 height 22
click at [676, 59] on th "2020-2029" at bounding box center [672, 67] width 120 height 22
click at [609, 66] on th "«" at bounding box center [603, 67] width 17 height 22
click at [742, 71] on th "»" at bounding box center [740, 67] width 17 height 22
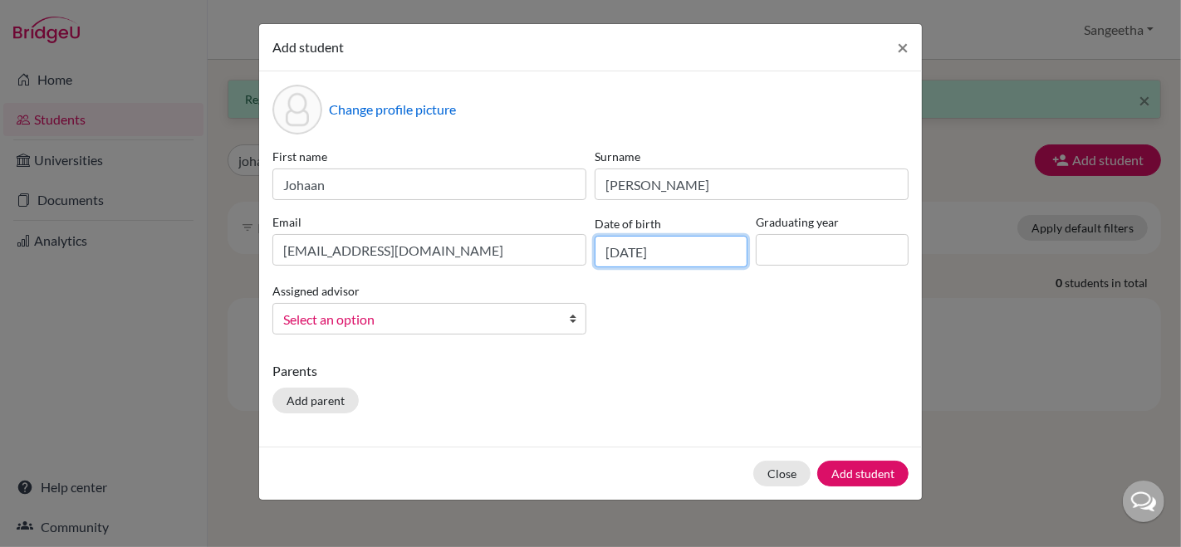
type input "15/11/2008"
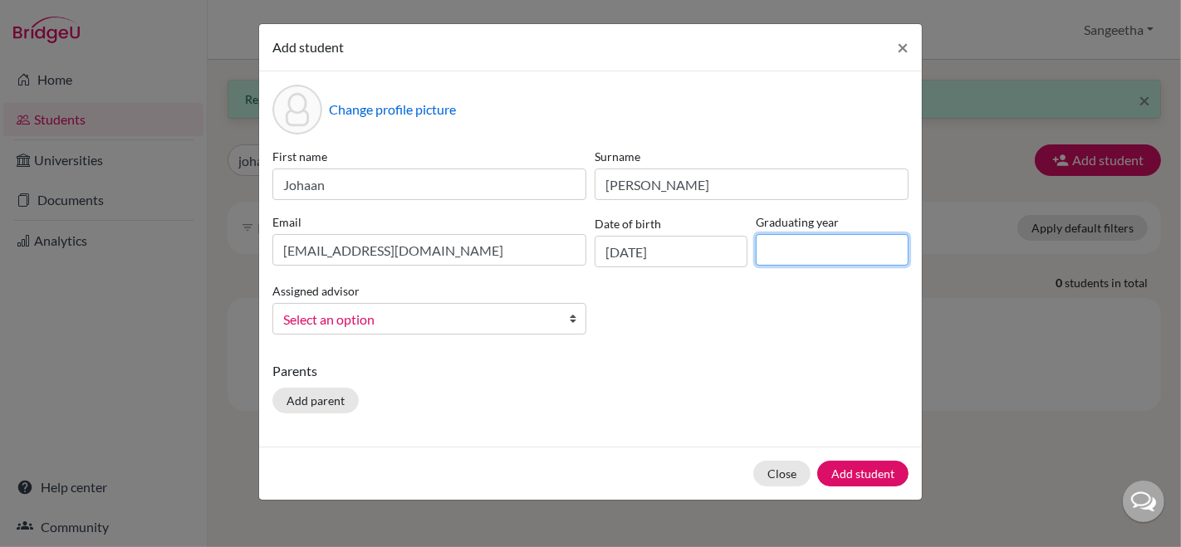
click at [868, 247] on input at bounding box center [831, 250] width 153 height 32
type input "2027"
click at [515, 311] on span "Select an option" at bounding box center [418, 320] width 271 height 22
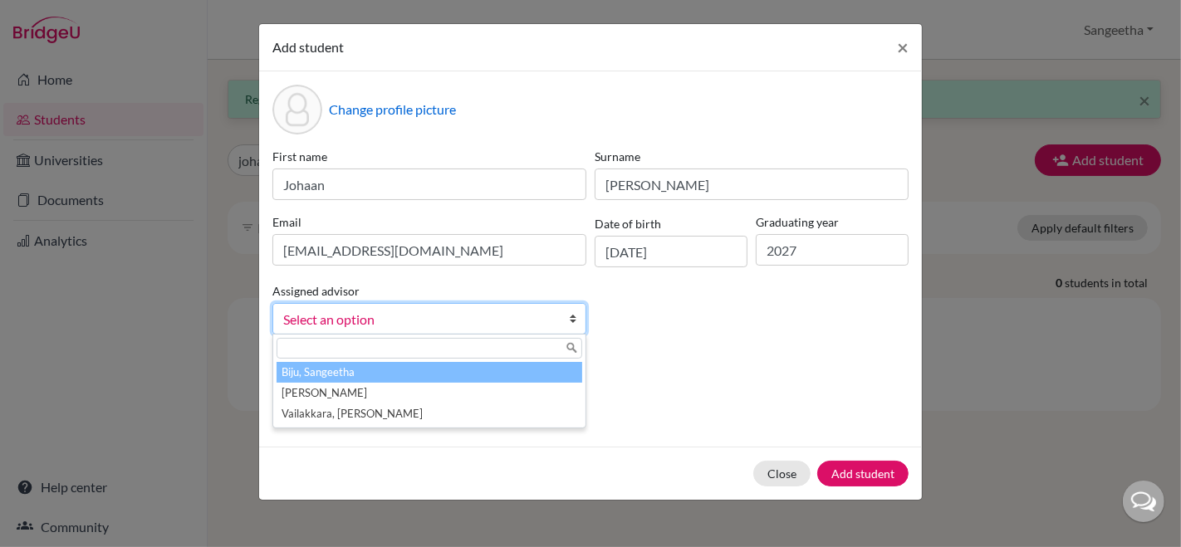
drag, startPoint x: 411, startPoint y: 372, endPoint x: 438, endPoint y: 390, distance: 32.9
click at [411, 371] on li "Biju, Sangeetha" at bounding box center [429, 372] width 306 height 21
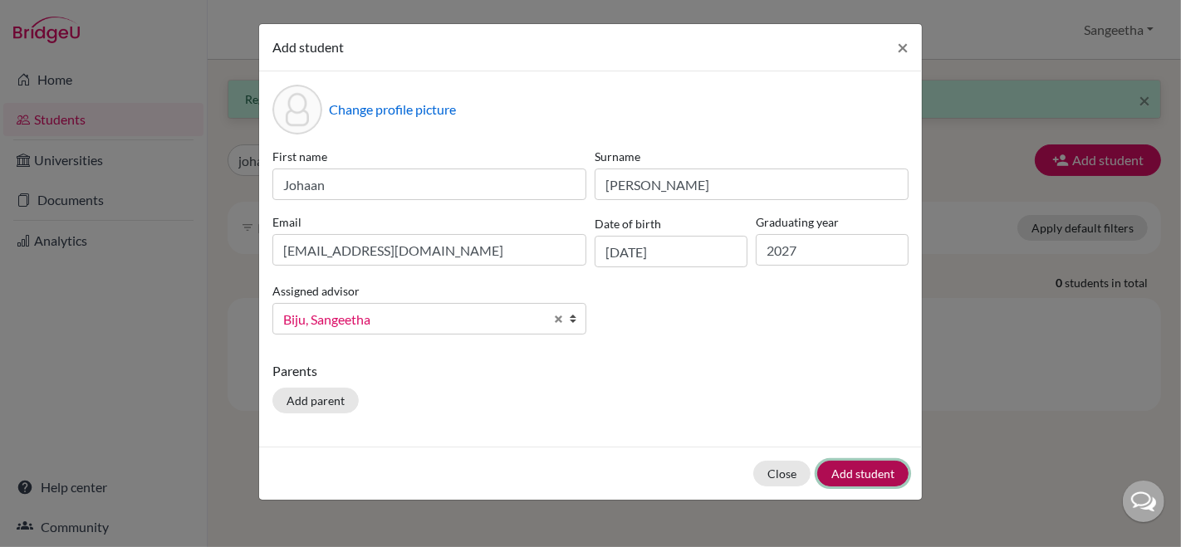
click at [873, 477] on button "Add student" at bounding box center [862, 474] width 91 height 26
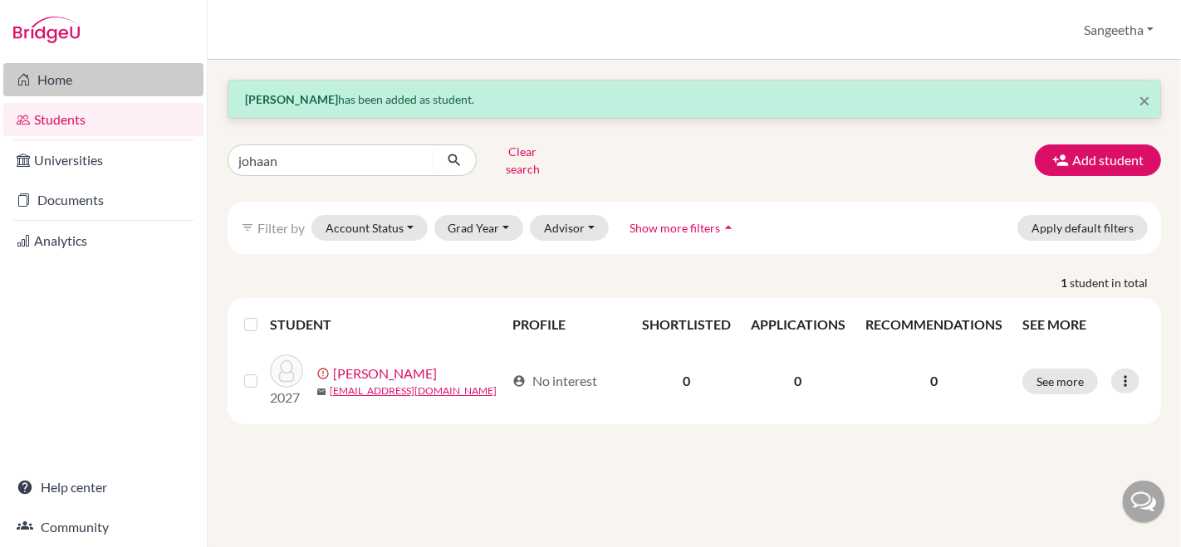
click at [73, 71] on link "Home" at bounding box center [103, 79] width 200 height 33
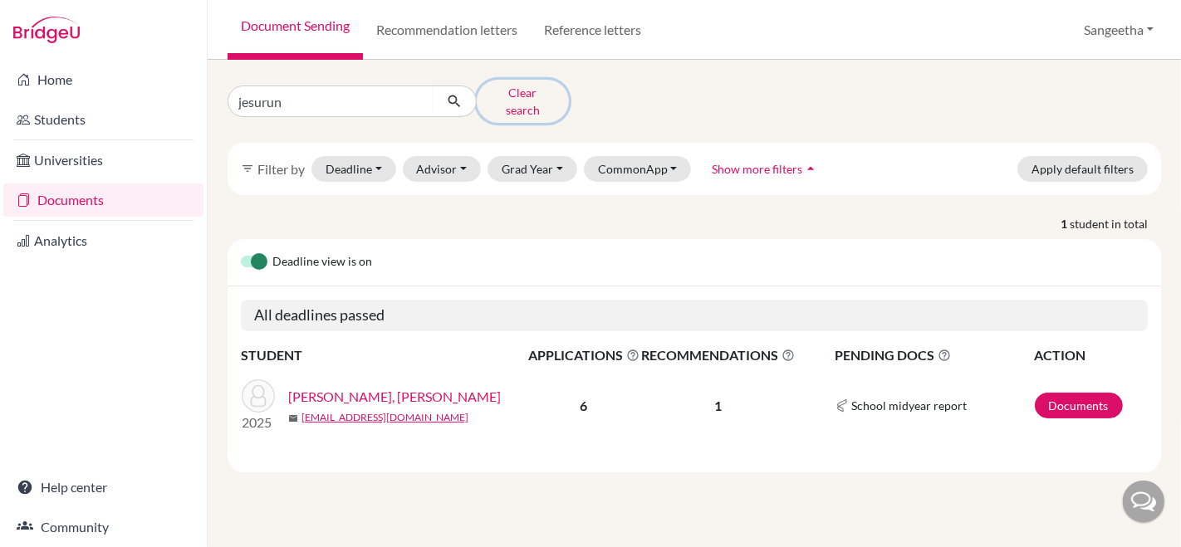
click at [521, 89] on button "Clear search" at bounding box center [523, 101] width 92 height 43
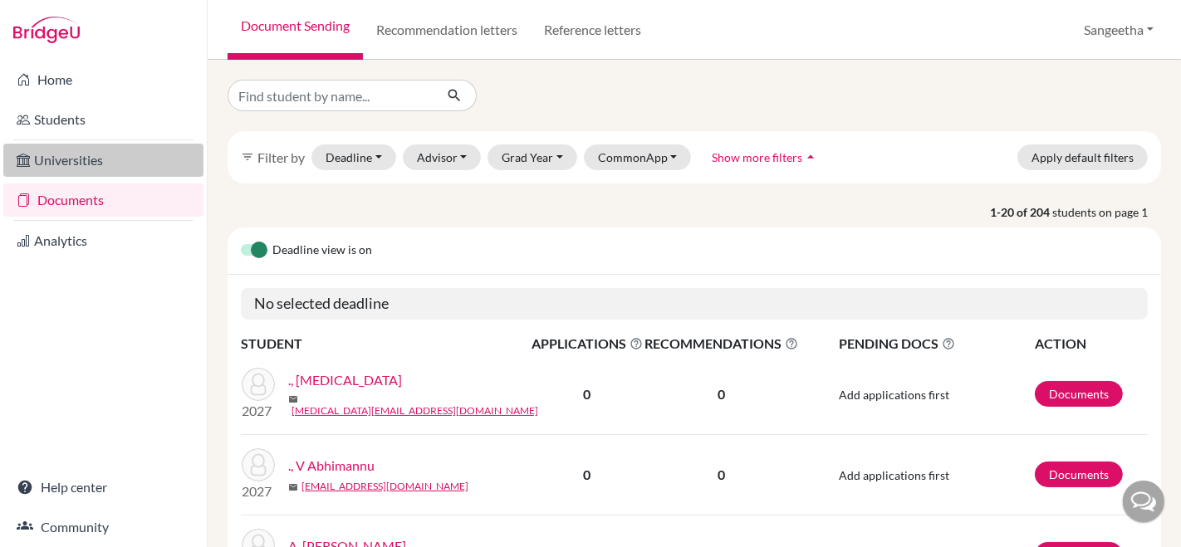
click at [41, 162] on link "Universities" at bounding box center [103, 160] width 200 height 33
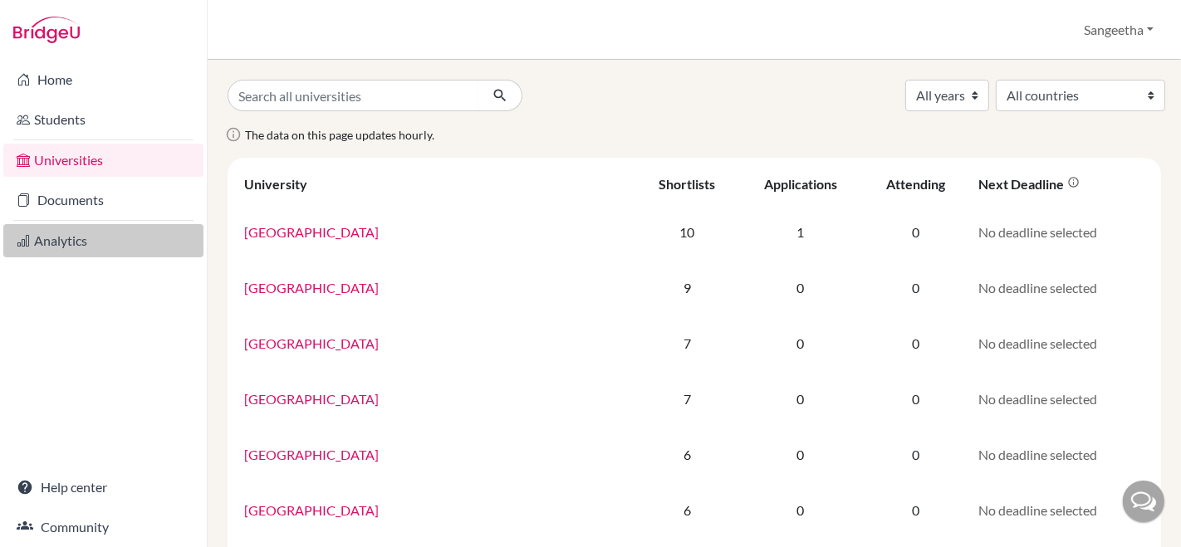
click at [58, 232] on link "Analytics" at bounding box center [103, 240] width 200 height 33
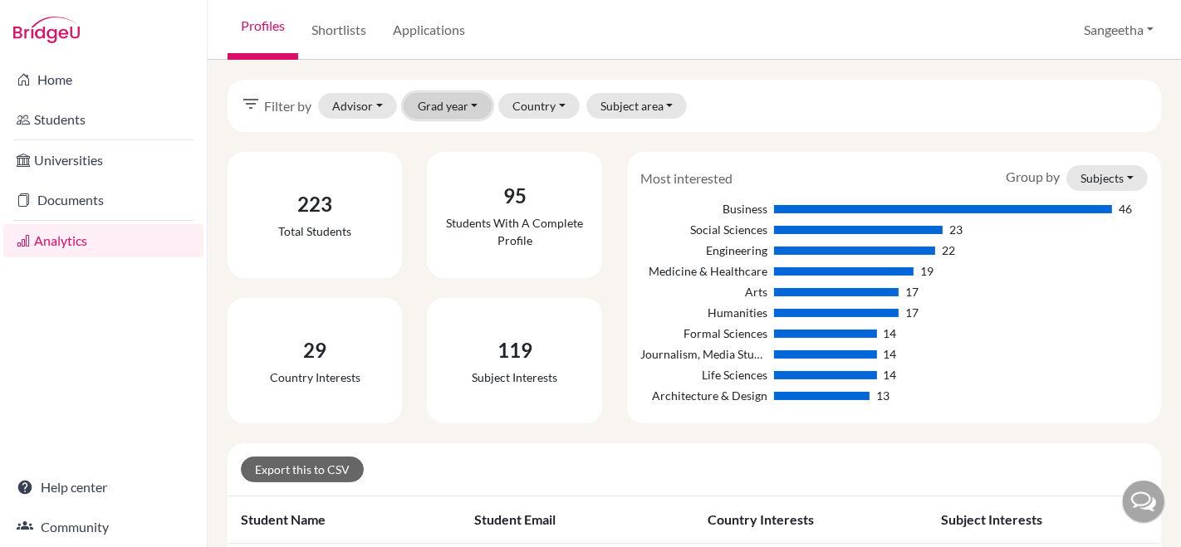
click at [472, 97] on button "Grad year" at bounding box center [447, 106] width 89 height 26
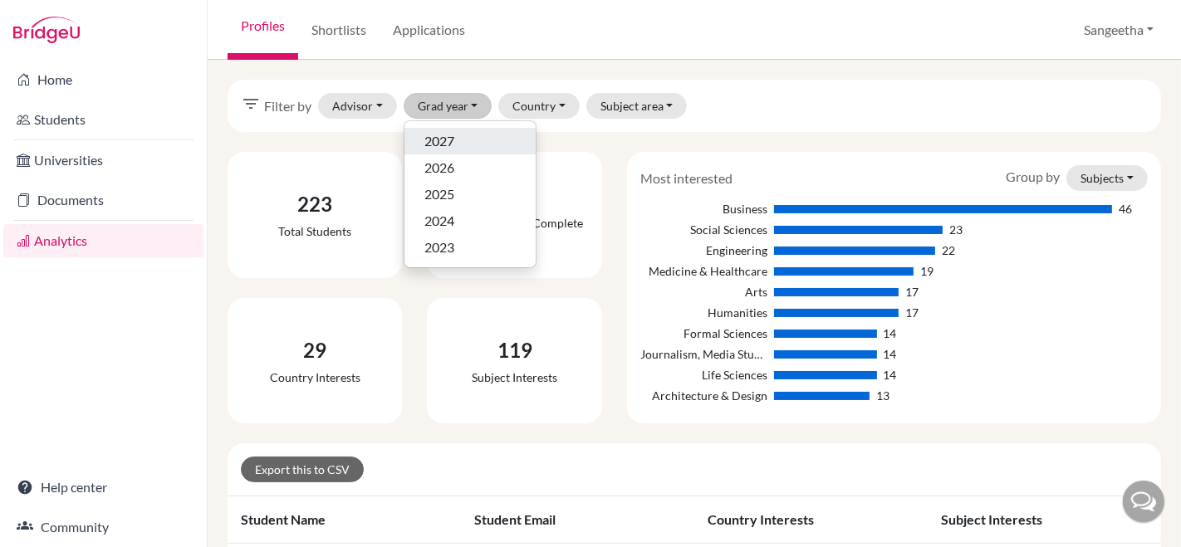
click at [453, 147] on div "2027" at bounding box center [469, 141] width 91 height 20
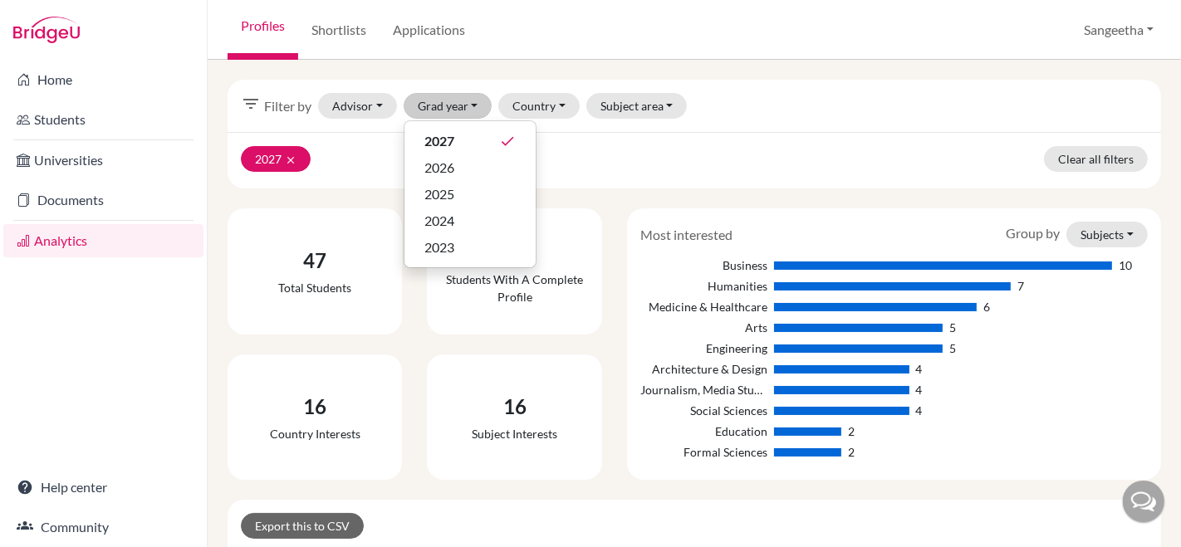
click at [792, 125] on div "filter_list Filter by Advisor [GEOGRAPHIC_DATA][PERSON_NAME] [PERSON_NAME], [PE…" at bounding box center [693, 106] width 933 height 52
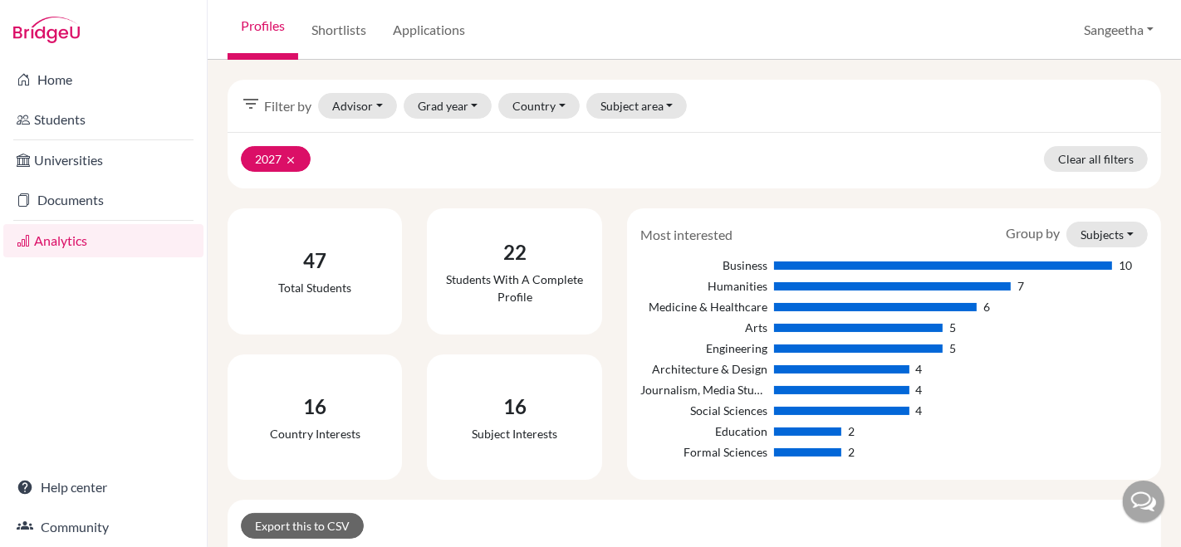
click at [787, 367] on div at bounding box center [841, 369] width 135 height 8
click at [502, 398] on div "16" at bounding box center [515, 407] width 86 height 30
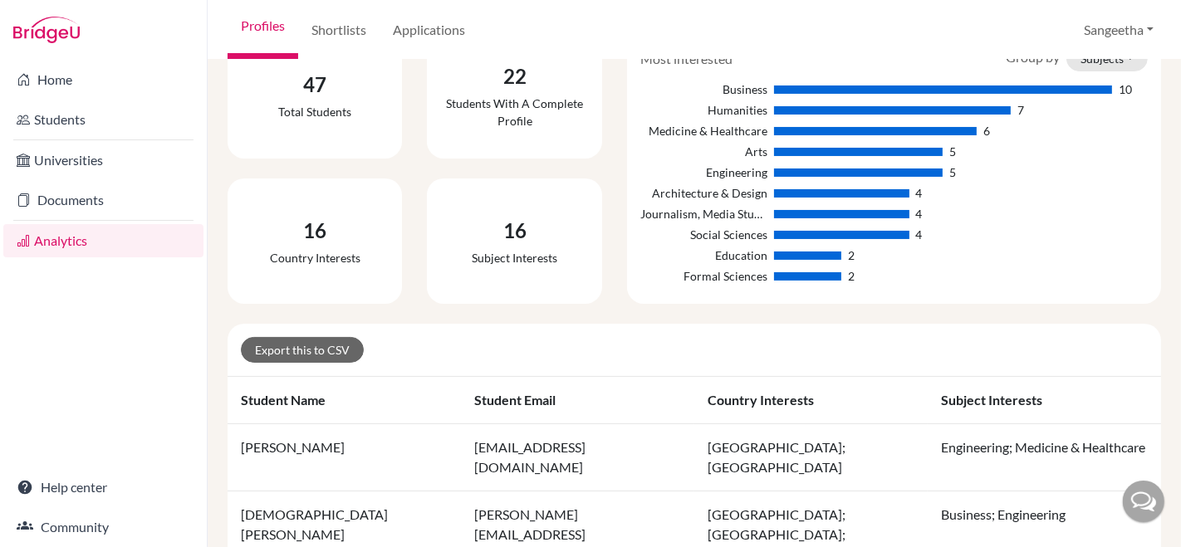
scroll to position [184, 0]
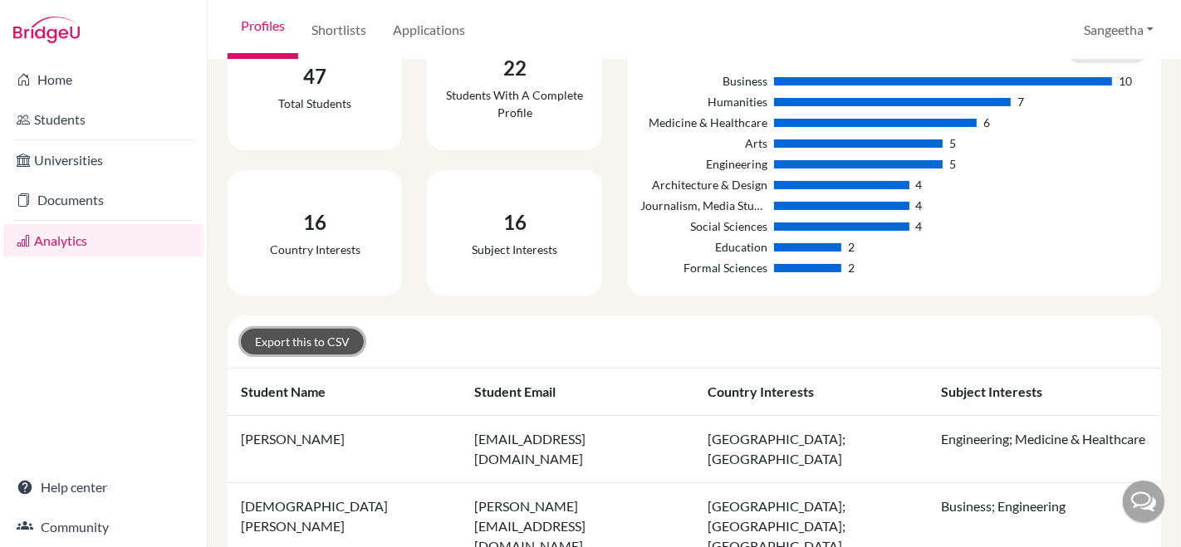
click at [284, 330] on link "Export this to CSV" at bounding box center [302, 342] width 123 height 26
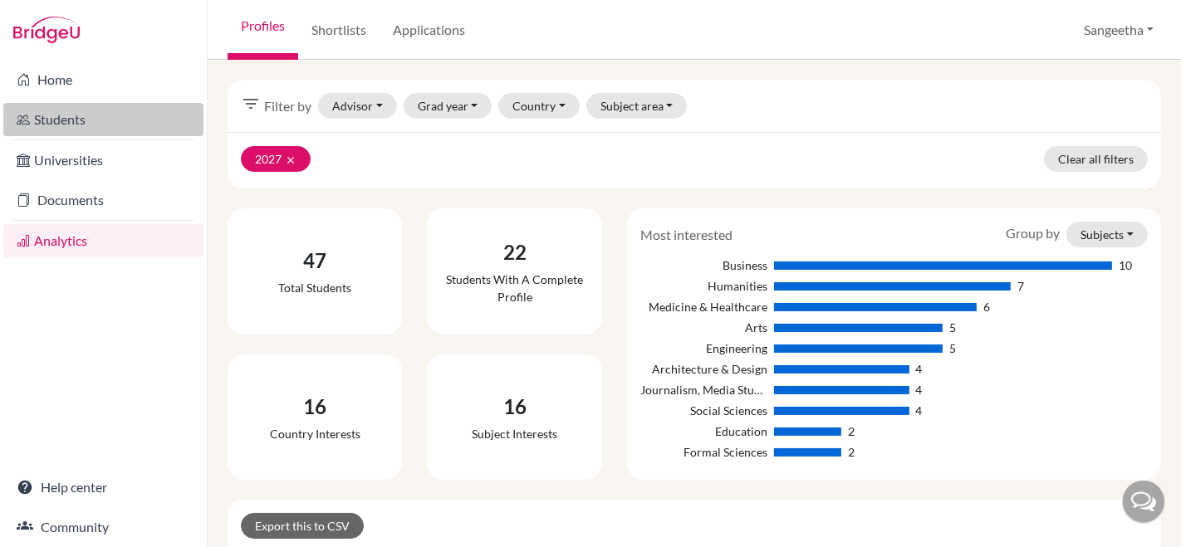
click at [85, 123] on link "Students" at bounding box center [103, 119] width 200 height 33
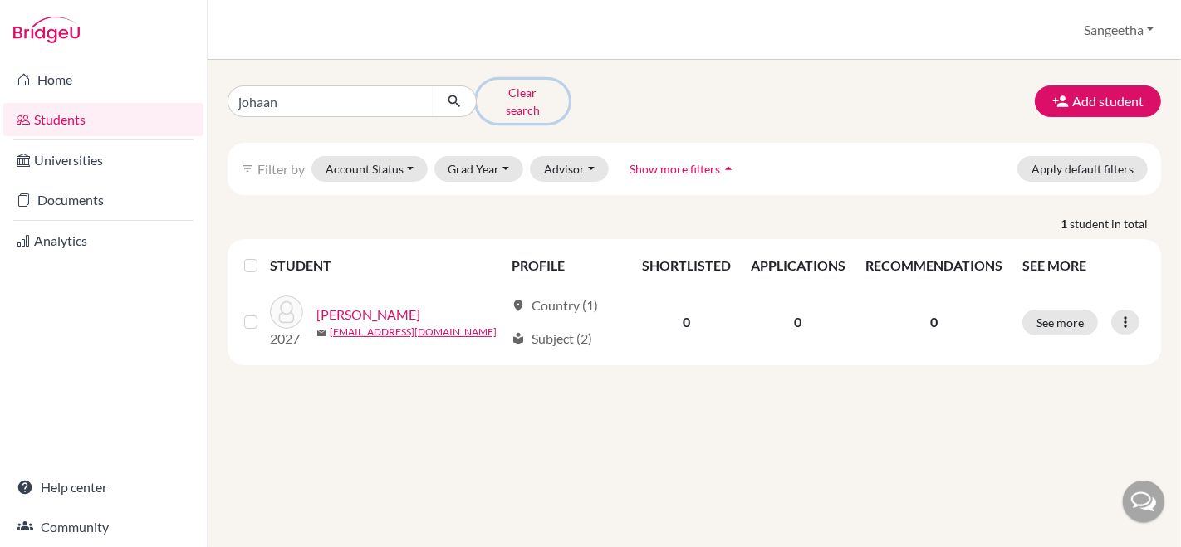
click at [519, 102] on button "Clear search" at bounding box center [523, 101] width 92 height 43
